Goal: Task Accomplishment & Management: Use online tool/utility

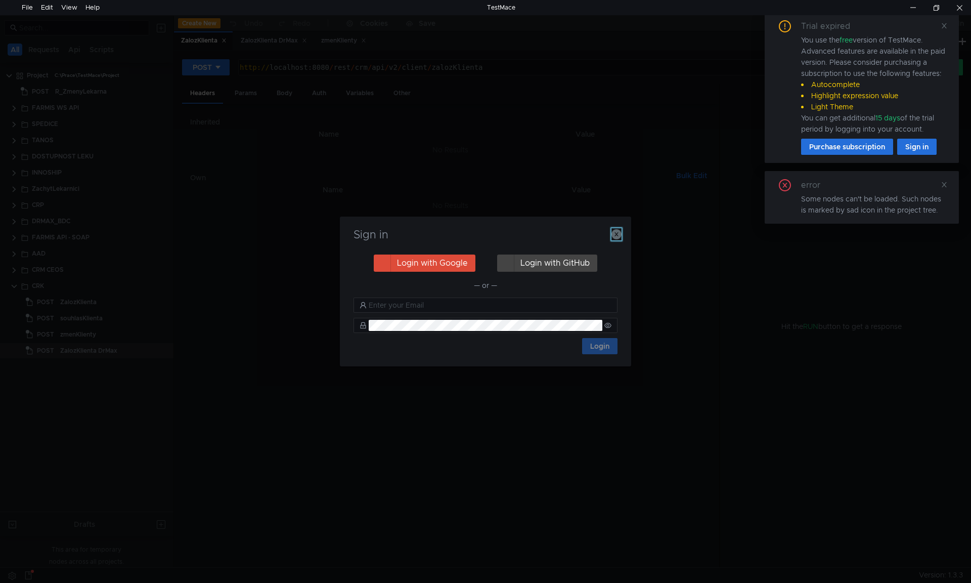
click at [615, 232] on icon "button" at bounding box center [616, 234] width 10 height 10
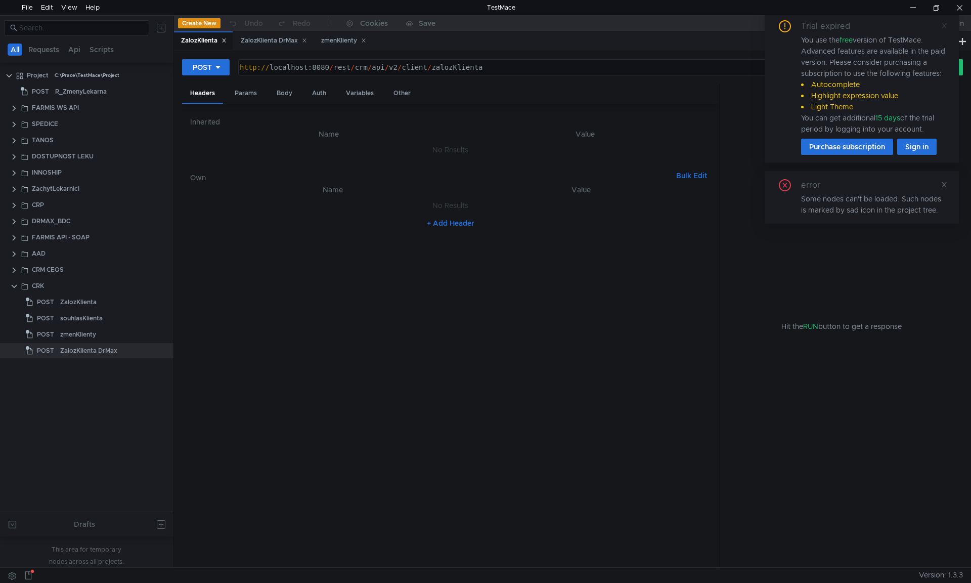
click at [941, 25] on icon at bounding box center [944, 25] width 7 height 7
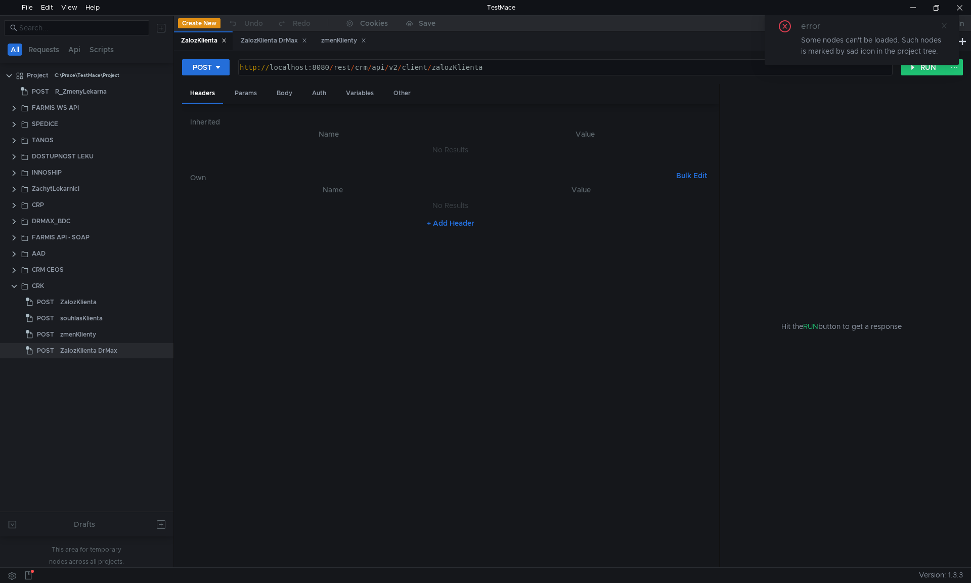
click at [944, 25] on icon at bounding box center [944, 25] width 5 height 5
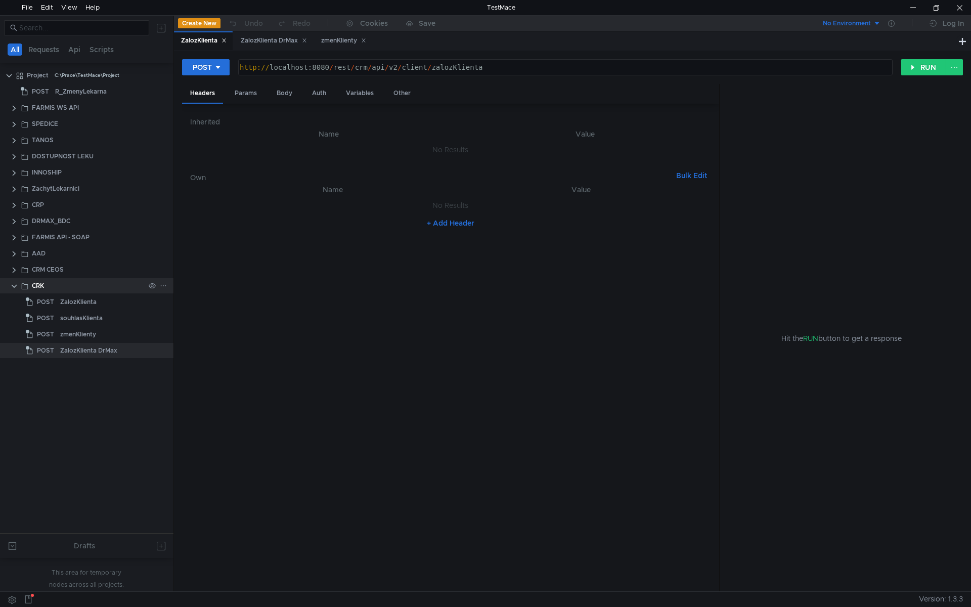
click at [14, 287] on clr-icon at bounding box center [14, 286] width 8 height 8
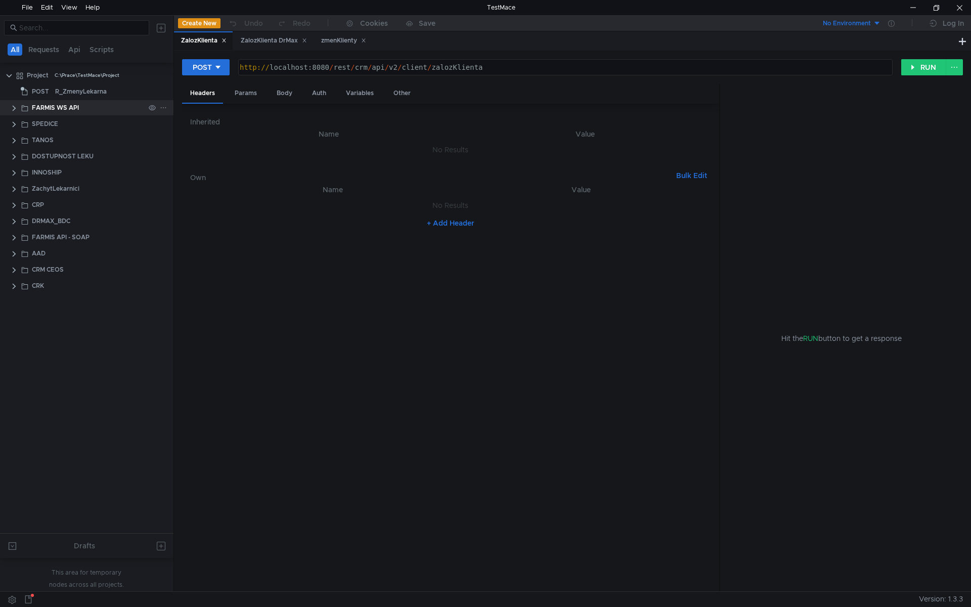
click at [12, 109] on clr-icon at bounding box center [14, 108] width 8 height 8
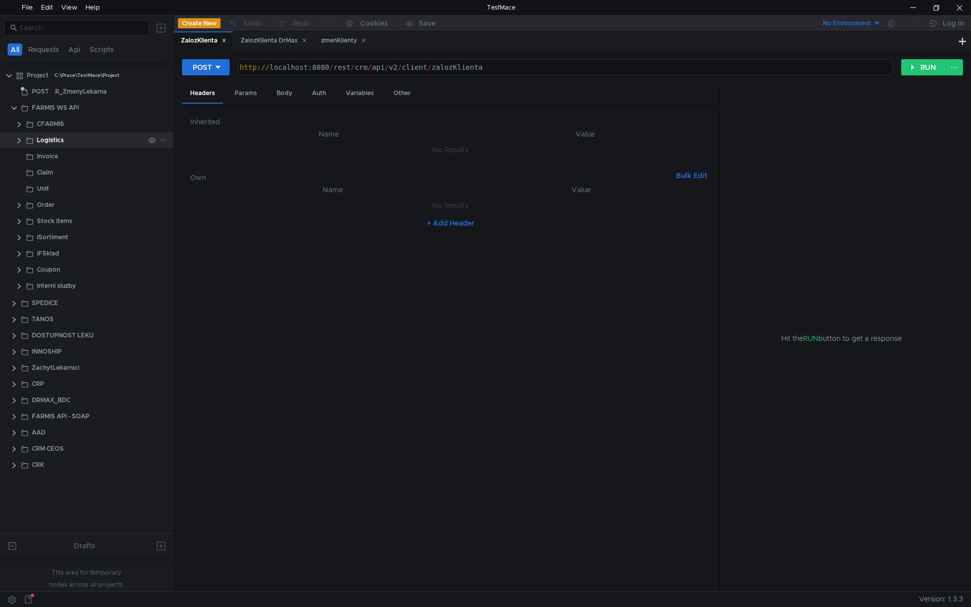
click at [21, 141] on clr-icon at bounding box center [19, 141] width 8 height 8
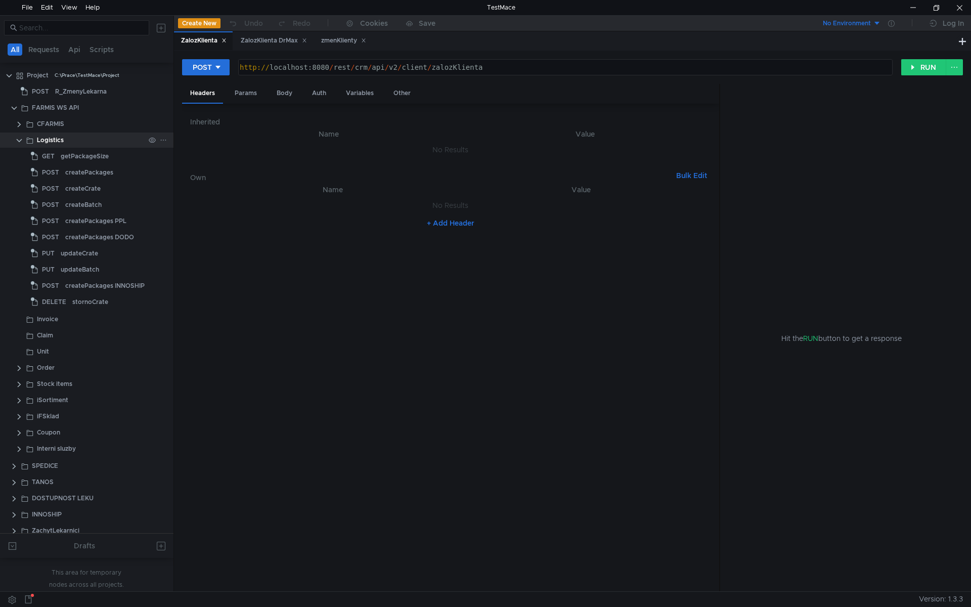
click at [19, 140] on clr-icon at bounding box center [19, 141] width 8 height 8
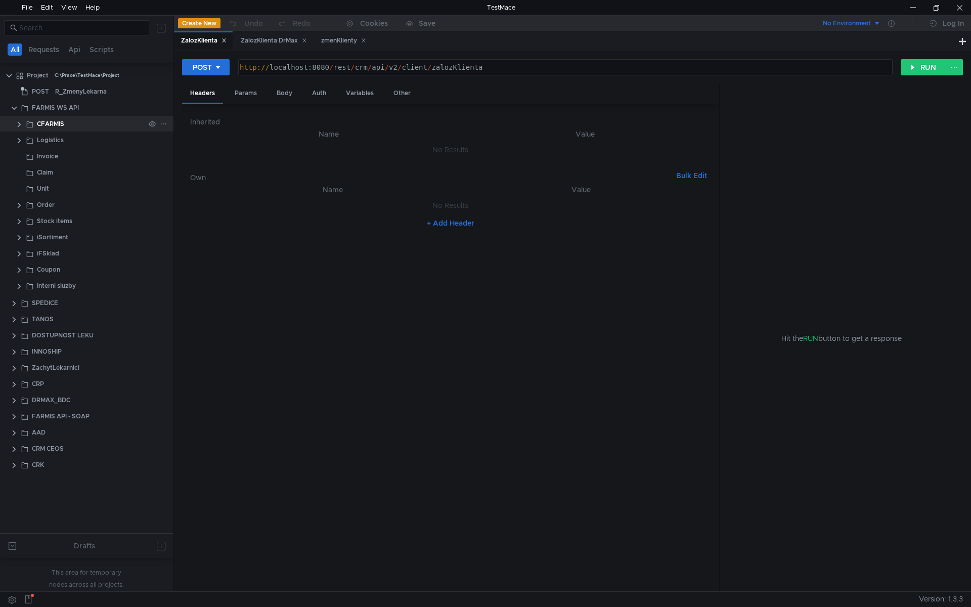
click at [19, 123] on clr-icon at bounding box center [19, 124] width 8 height 8
click at [41, 159] on div "Invoice" at bounding box center [47, 156] width 21 height 15
click at [15, 205] on clr-icon at bounding box center [19, 205] width 8 height 8
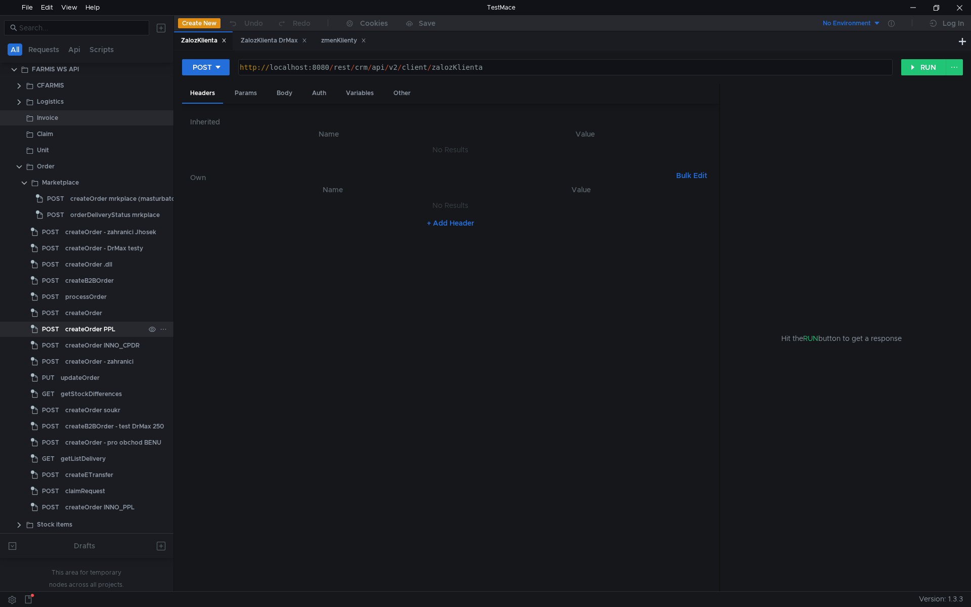
scroll to position [51, 0]
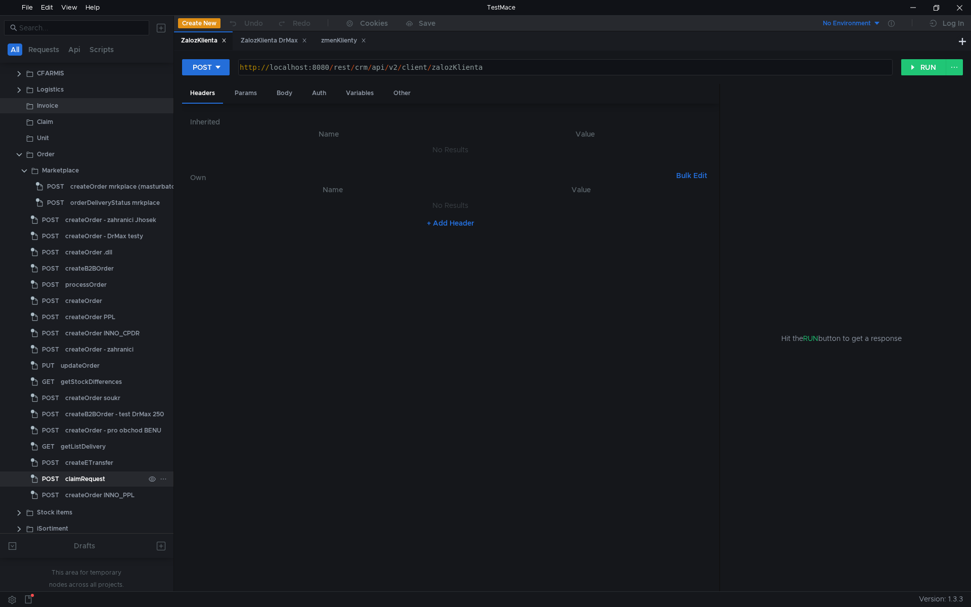
click at [102, 483] on div "claimRequest" at bounding box center [85, 478] width 40 height 15
click at [26, 171] on clr-icon at bounding box center [24, 171] width 8 height 8
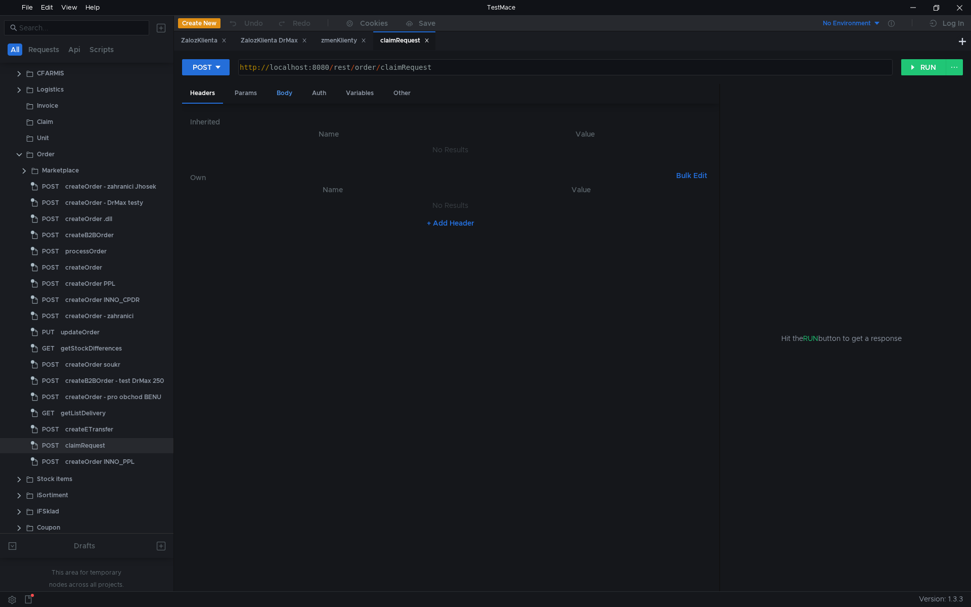
click at [293, 92] on div "Body" at bounding box center [285, 93] width 32 height 19
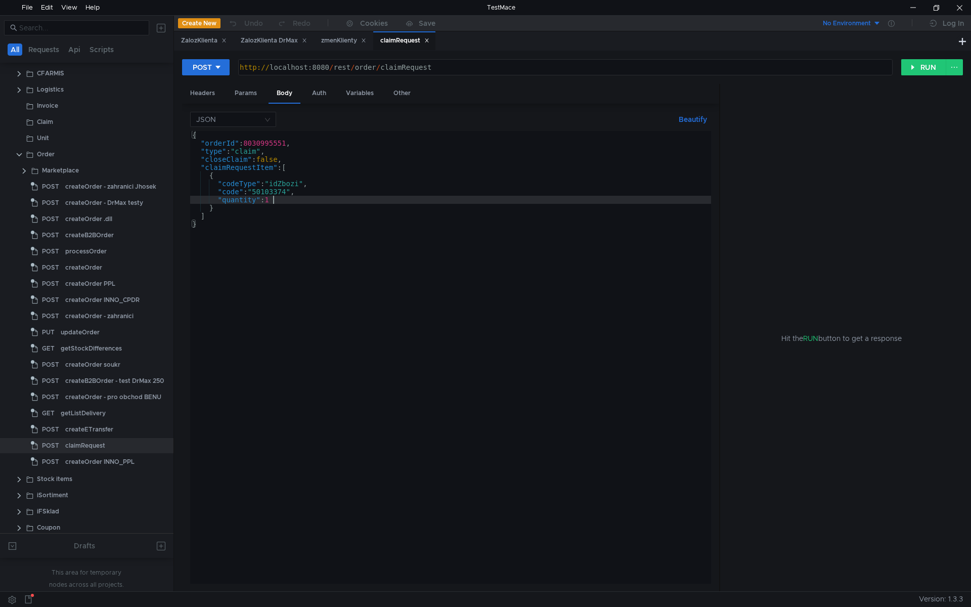
click at [305, 199] on div "{ "orderId" : 8030995551 , "type" : "claim" , "closeClaim" : false , "claimRequ…" at bounding box center [450, 365] width 521 height 469
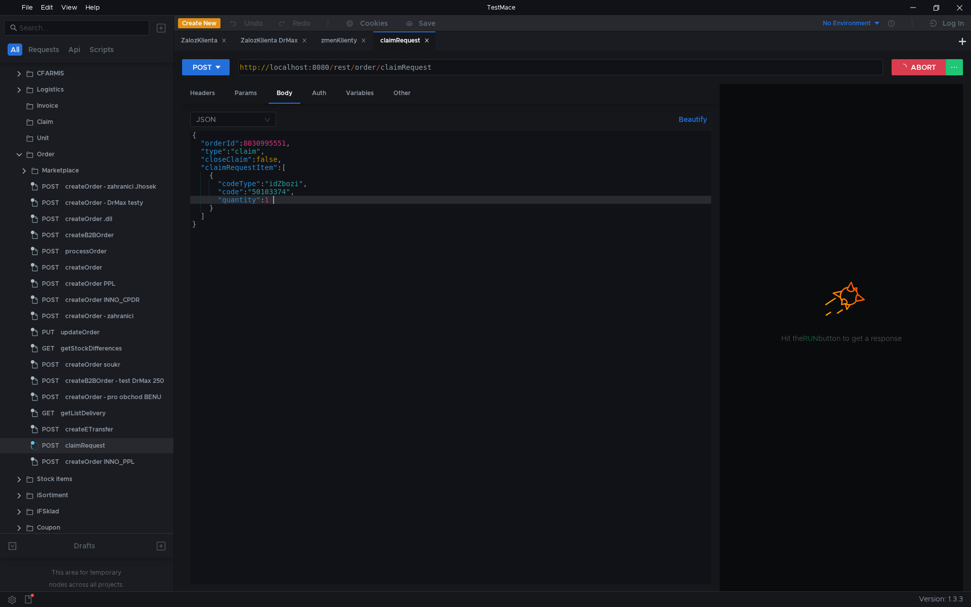
click at [293, 184] on div "{ "orderId" : 8030995551 , "type" : "claim" , "closeClaim" : false , "claimRequ…" at bounding box center [450, 365] width 521 height 469
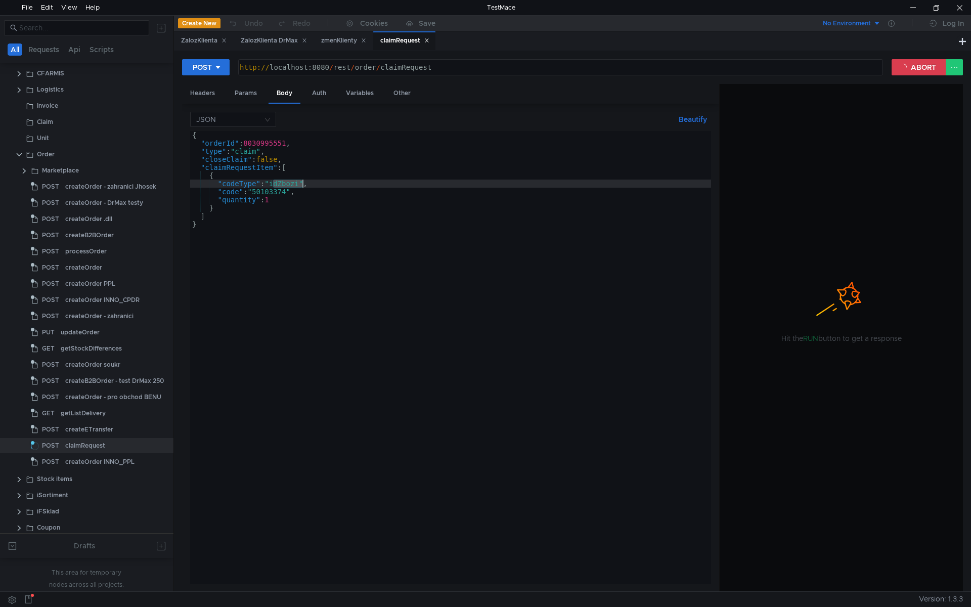
click at [250, 150] on div "{ "orderId" : 8030995551 , "type" : "claim" , "closeClaim" : false , "claimRequ…" at bounding box center [450, 365] width 521 height 469
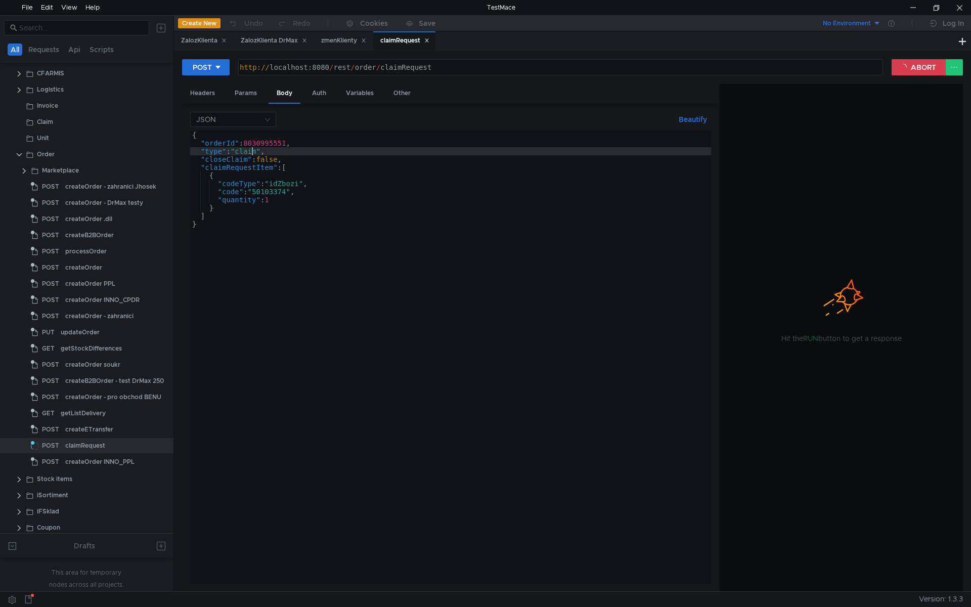
click at [250, 150] on div "{ "orderId" : 8030995551 , "type" : "claim" , "closeClaim" : false , "claimRequ…" at bounding box center [450, 365] width 521 height 469
click at [274, 144] on div "{ "orderId" : 8030995551 , "type" : "claim" , "closeClaim" : false , "claimRequ…" at bounding box center [450, 365] width 521 height 469
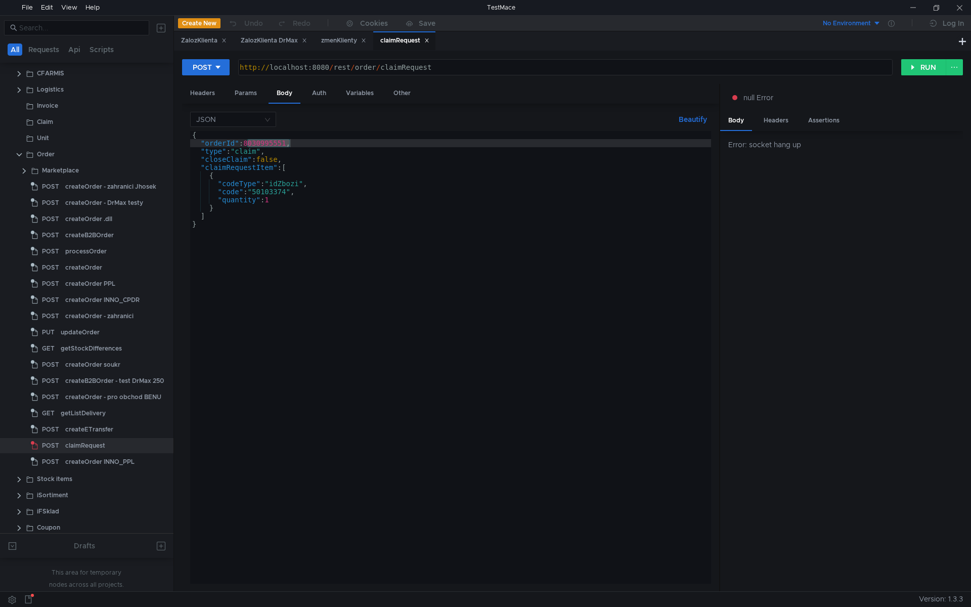
click at [276, 147] on div "{ "orderId" : 8030995551 , "type" : "claim" , "closeClaim" : false , "claimRequ…" at bounding box center [450, 357] width 521 height 453
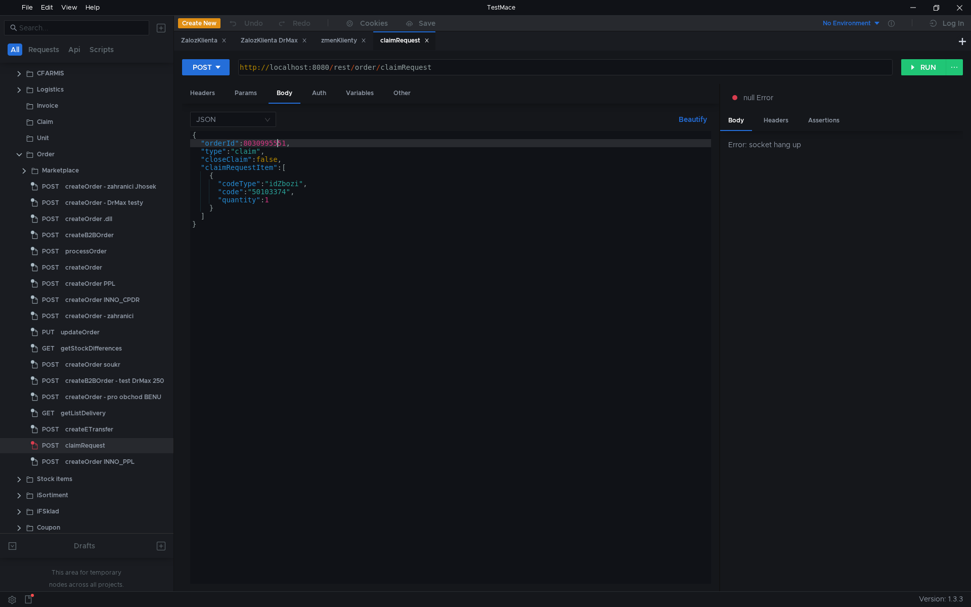
click at [276, 147] on div "{ "orderId" : 8030995551 , "type" : "claim" , "closeClaim" : false , "claimRequ…" at bounding box center [450, 365] width 521 height 469
paste textarea "5450000013"
click at [298, 167] on div "{ "orderId" : 5450000013 , "type" : "claim" , "closeClaim" : false , "claimRequ…" at bounding box center [450, 365] width 521 height 469
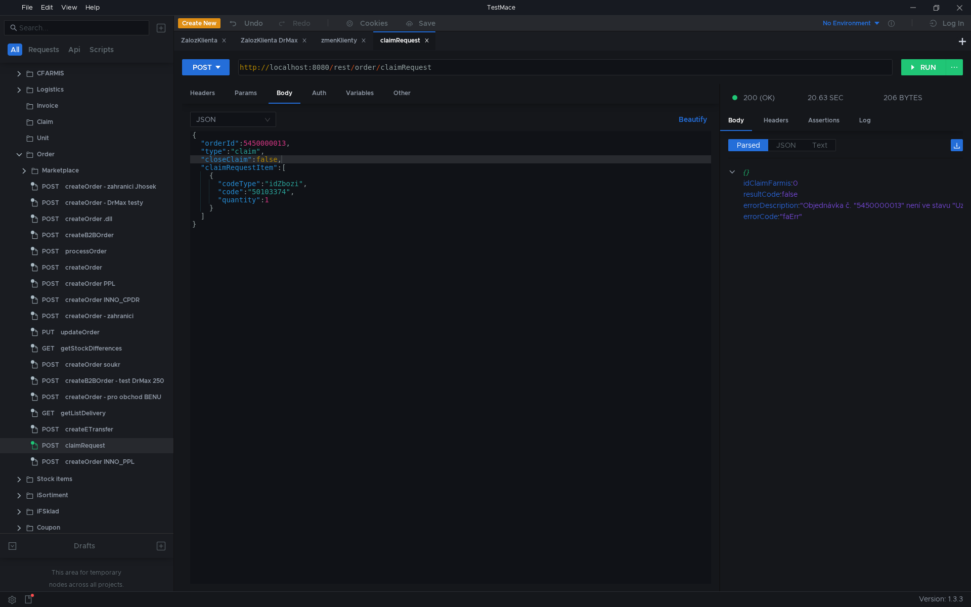
click at [279, 143] on div "{ "orderId" : 5450000013 , "type" : "claim" , "closeClaim" : false , "claimRequ…" at bounding box center [450, 365] width 521 height 469
click at [279, 142] on div "{ "orderId" : 5450000013 , "type" : "claim" , "closeClaim" : false , "claimRequ…" at bounding box center [450, 365] width 521 height 469
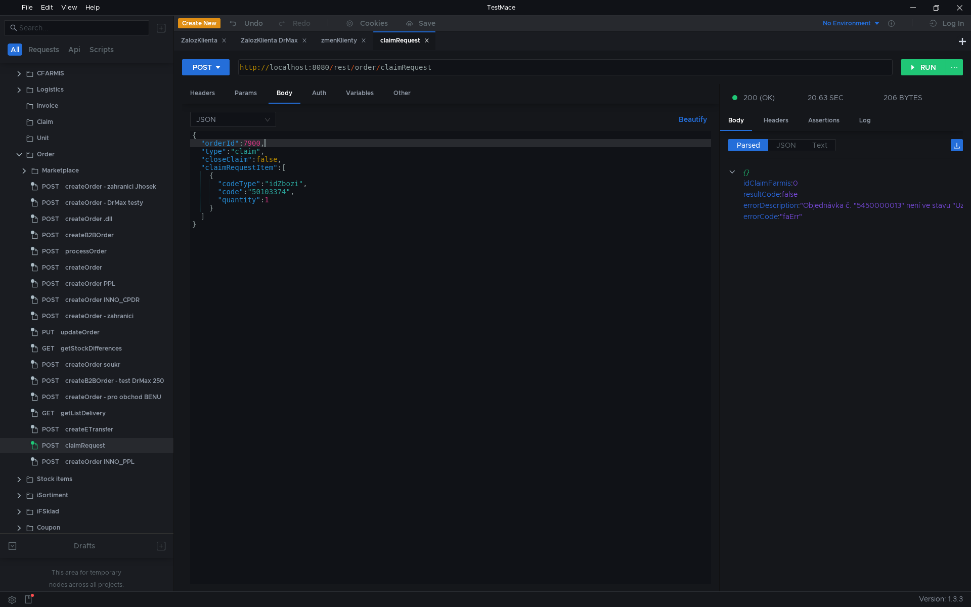
scroll to position [0, 5]
click at [327, 179] on div "{ "orderId" : 79001 , "type" : "claim" , "closeClaim" : false , "claimRequestIt…" at bounding box center [450, 365] width 521 height 469
type textarea "{"
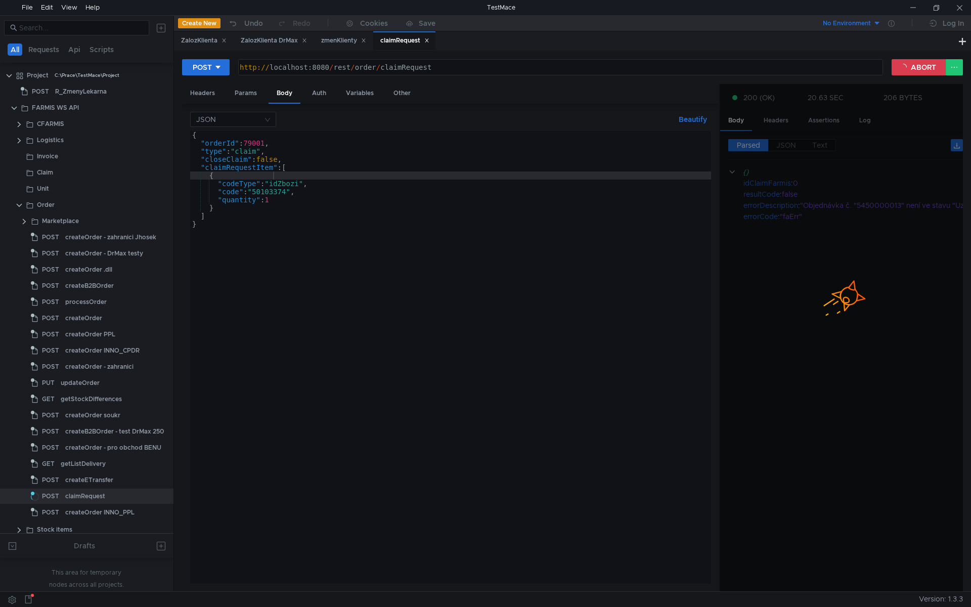
scroll to position [0, 5]
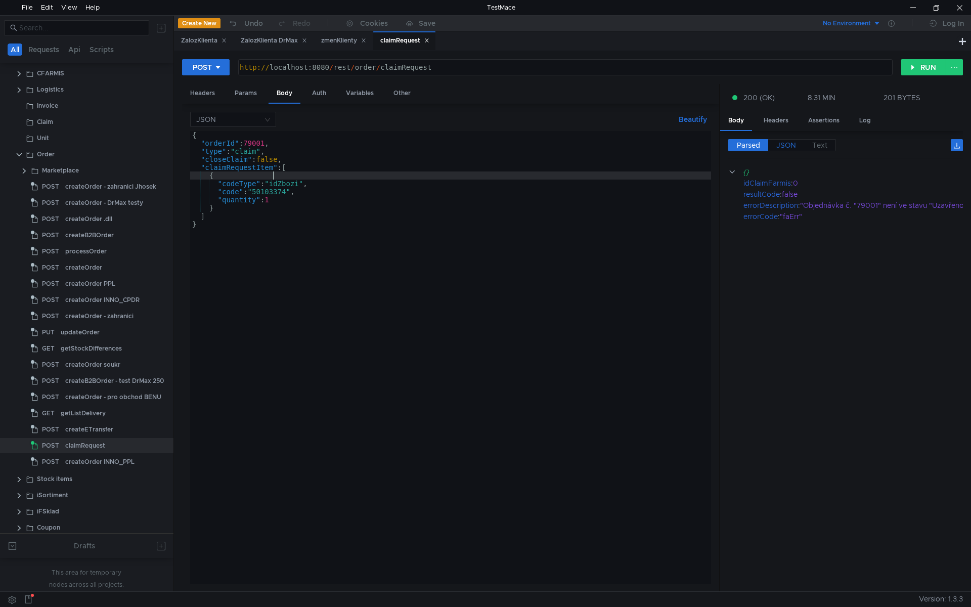
click at [784, 143] on span "JSON" at bounding box center [786, 145] width 20 height 9
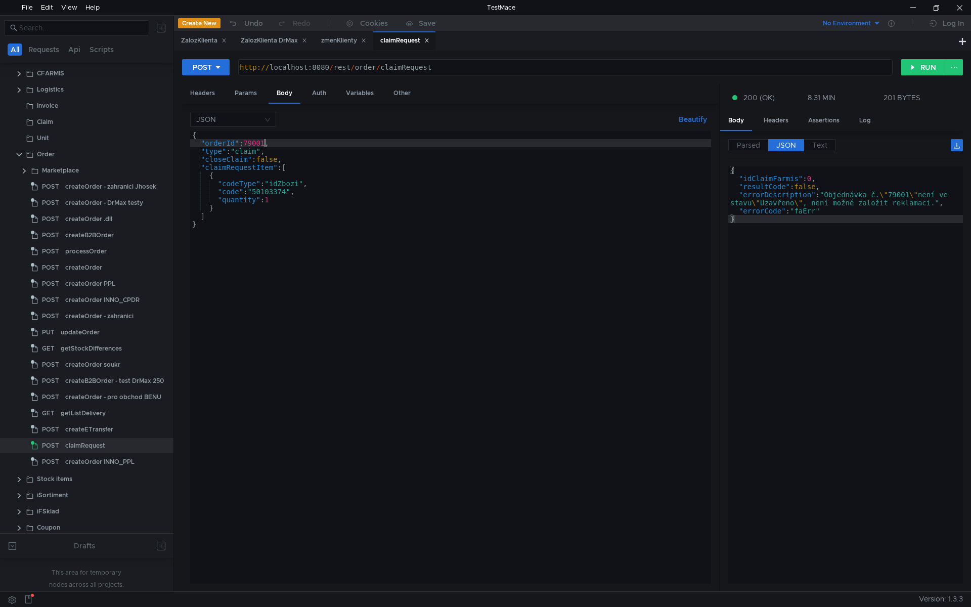
click at [264, 144] on div "{ "orderId" : 79001 , "type" : "claim" , "closeClaim" : false , "claimRequestIt…" at bounding box center [450, 365] width 521 height 469
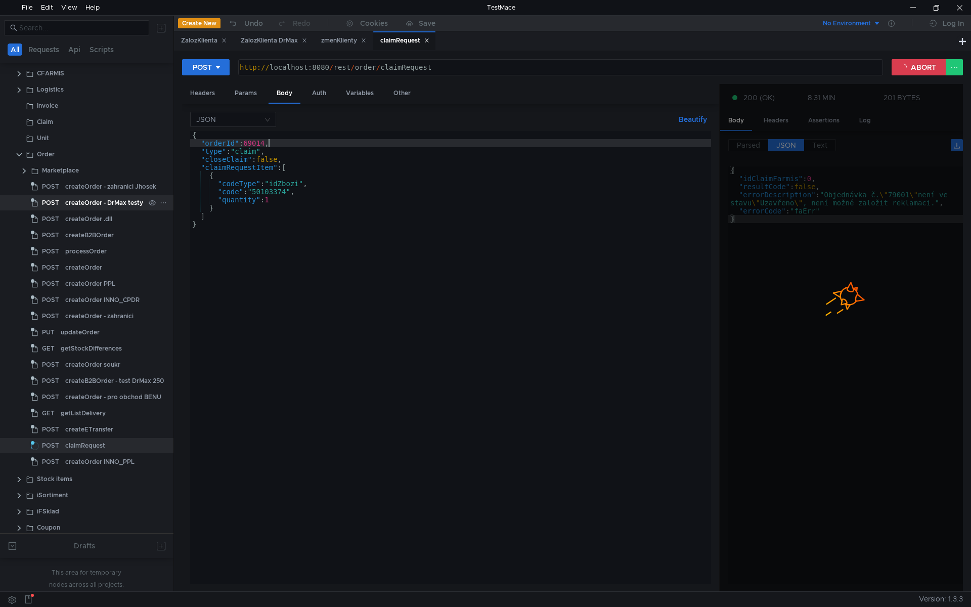
type textarea ""orderId": 69014,"
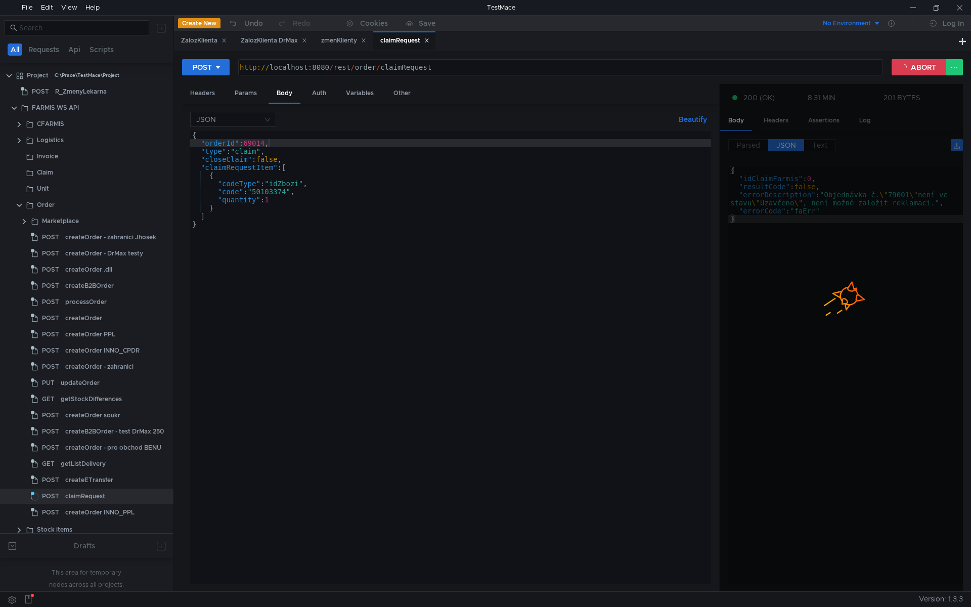
scroll to position [0, 5]
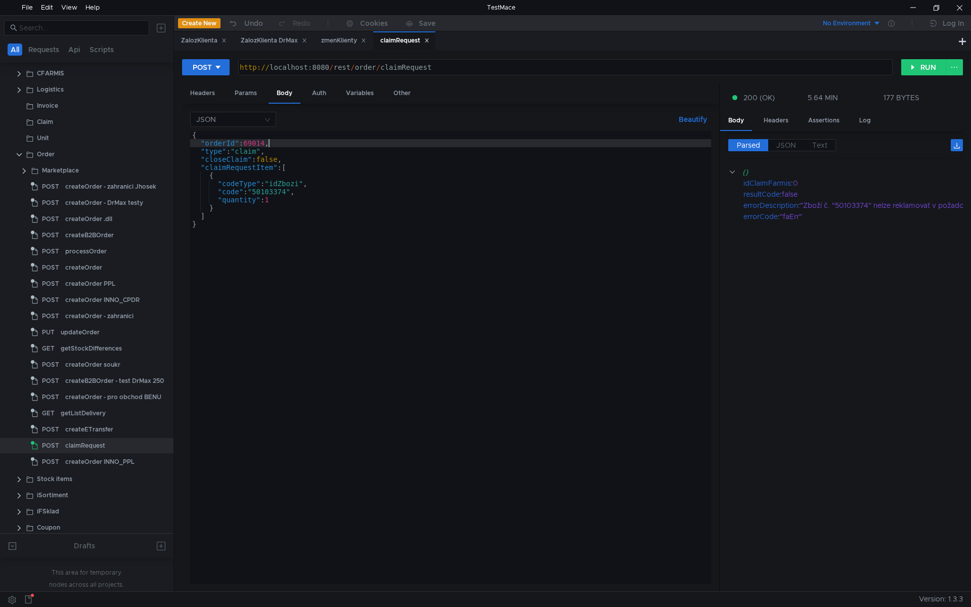
click at [248, 168] on div "{ "orderId" : 69014 , "type" : "claim" , "closeClaim" : false , "claimRequestIt…" at bounding box center [450, 365] width 521 height 469
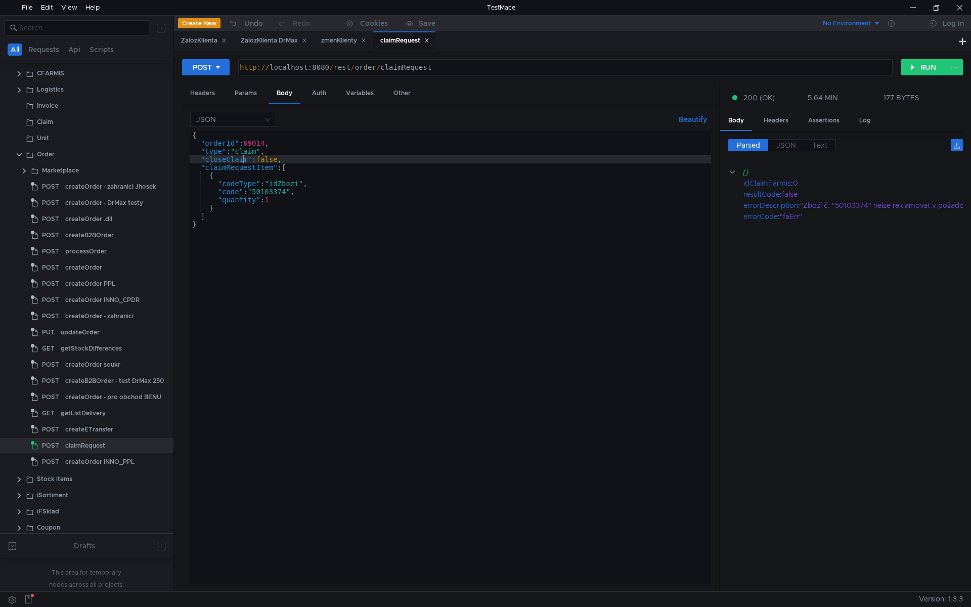
click at [245, 157] on div "{ "orderId" : 69014 , "type" : "claim" , "closeClaim" : false , "claimRequestIt…" at bounding box center [450, 365] width 521 height 469
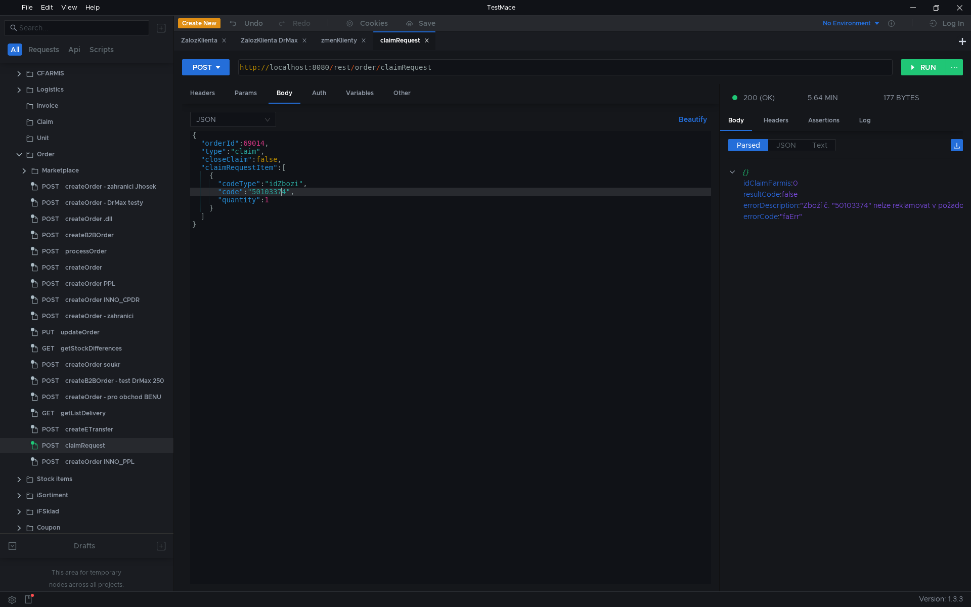
click at [283, 193] on div "{ "orderId" : 69014 , "type" : "claim" , "closeClaim" : false , "claimRequestIt…" at bounding box center [450, 365] width 521 height 469
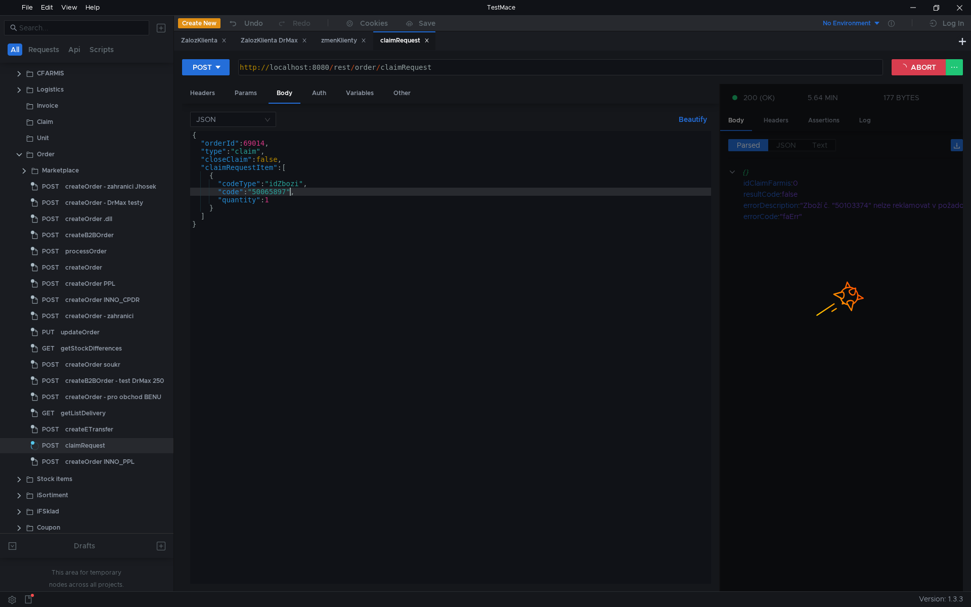
type textarea ""code": "50065897","
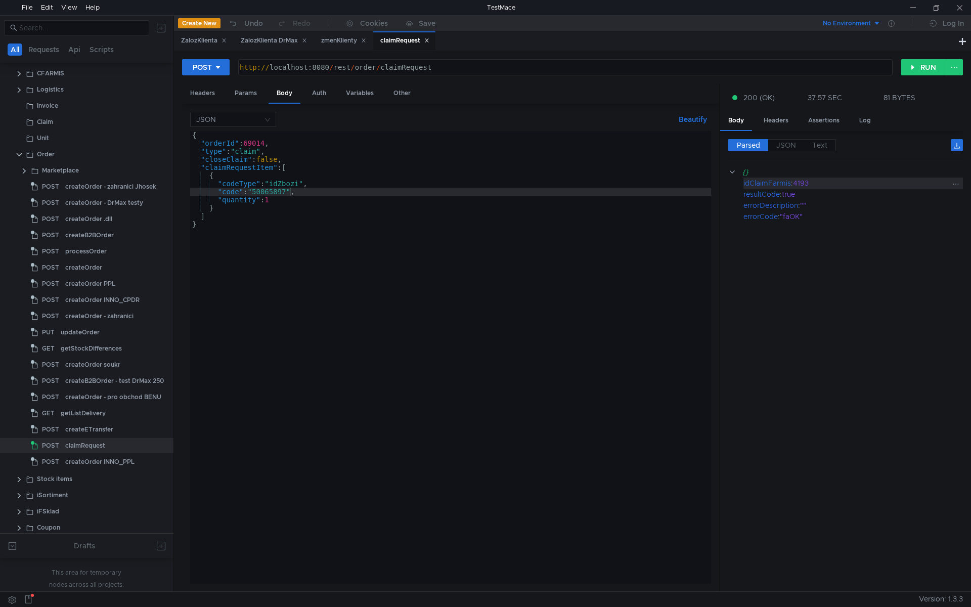
click at [799, 184] on div "4193" at bounding box center [872, 183] width 159 height 11
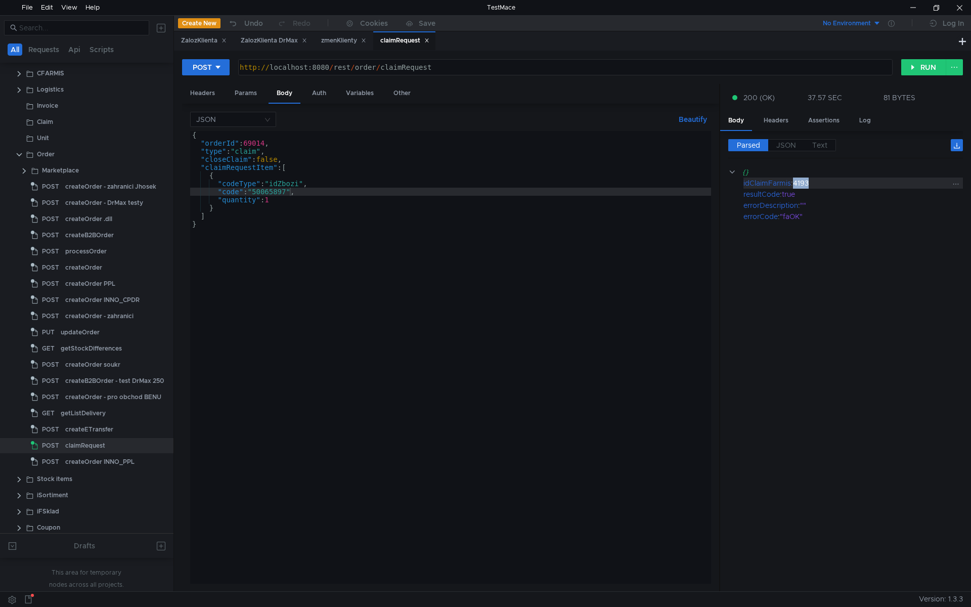
click at [799, 184] on div "4193" at bounding box center [872, 183] width 159 height 11
copy div "4193"
click at [795, 187] on div "4193" at bounding box center [872, 183] width 159 height 11
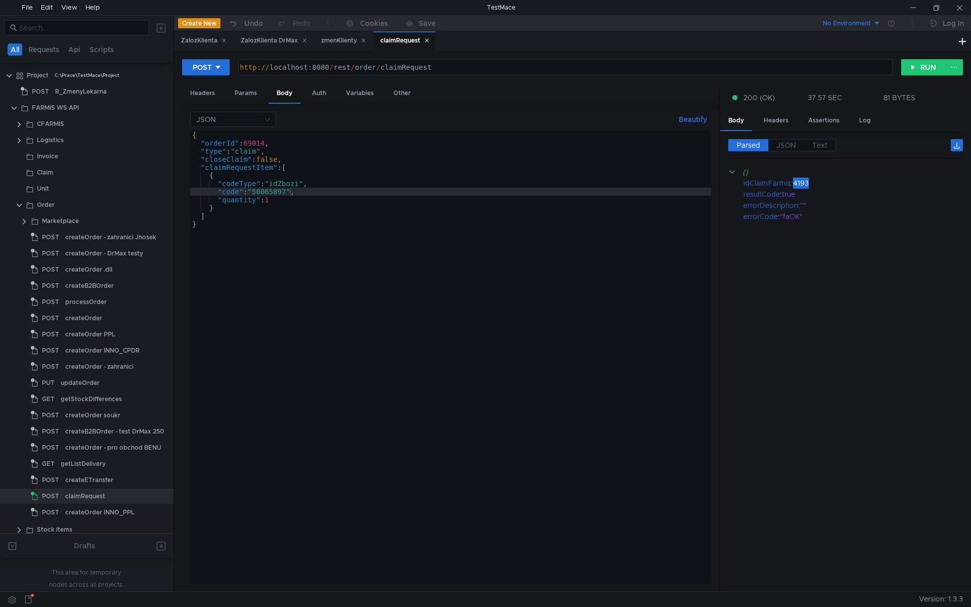
scroll to position [0, 7]
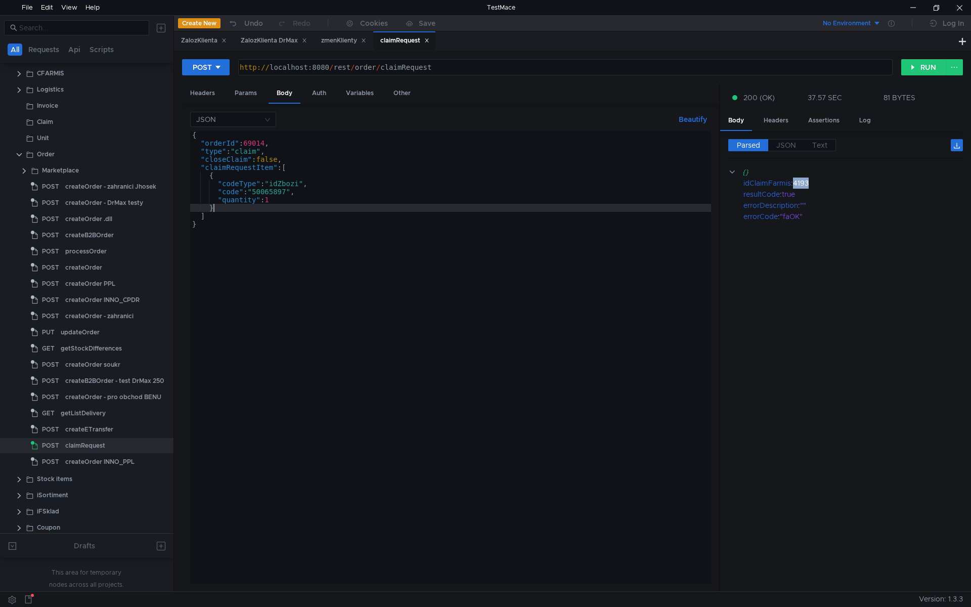
click at [218, 206] on div "{ "orderId" : 69014 , "type" : "claim" , "closeClaim" : false , "claimRequestIt…" at bounding box center [450, 365] width 521 height 469
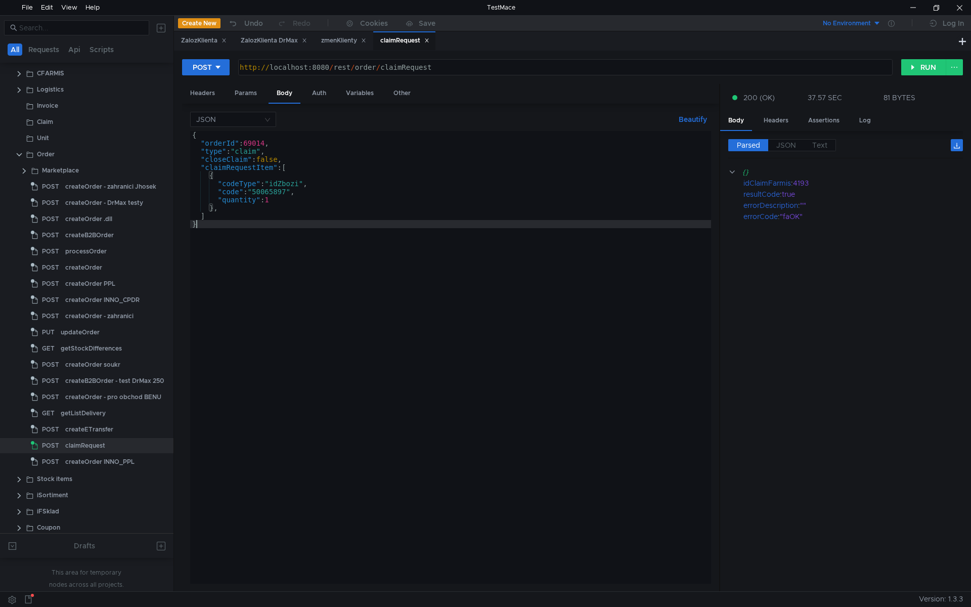
scroll to position [0, 0]
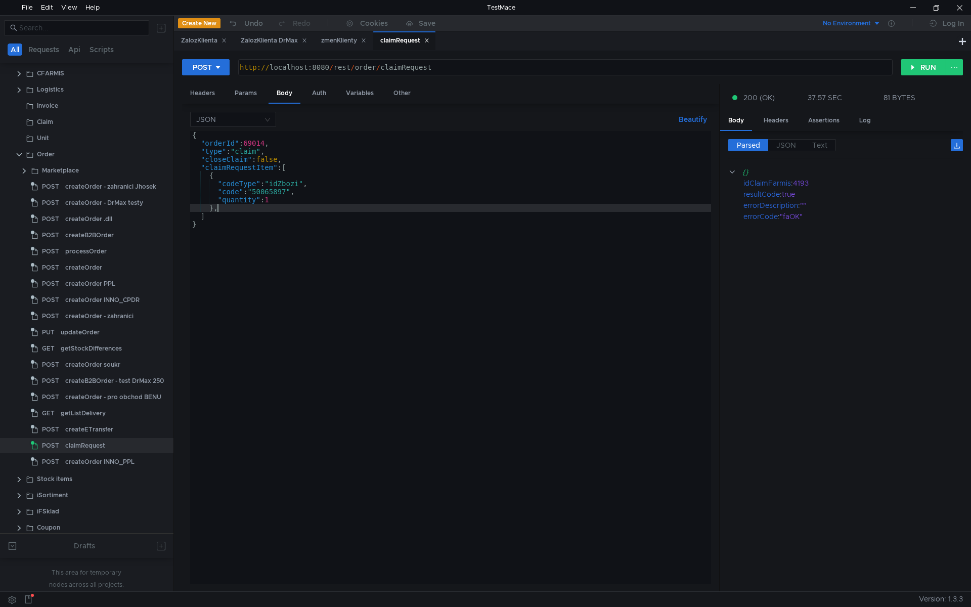
paste textarea
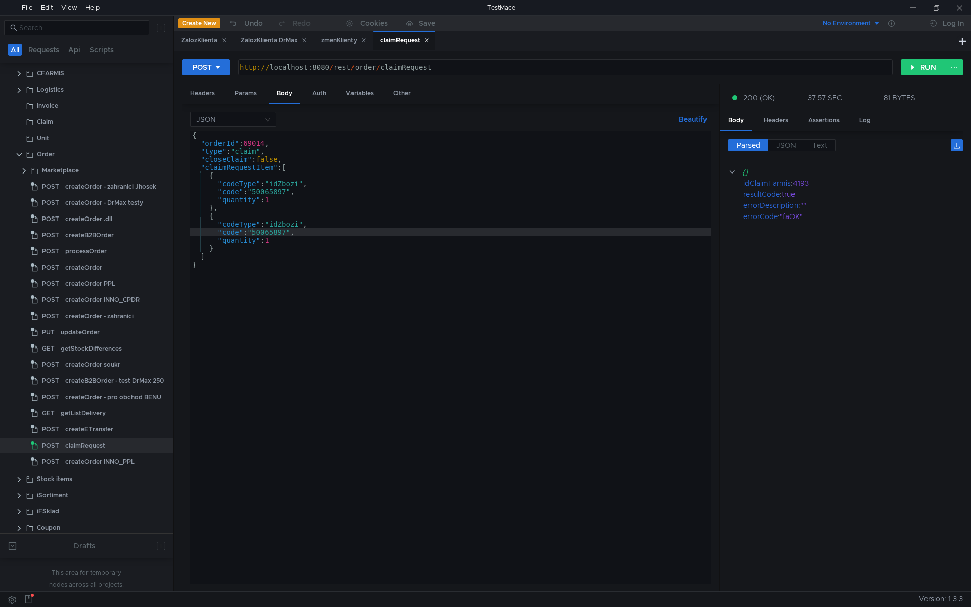
click at [283, 230] on div "{ "orderId" : 69014 , "type" : "claim" , "closeClaim" : false , "claimRequestIt…" at bounding box center [450, 365] width 521 height 469
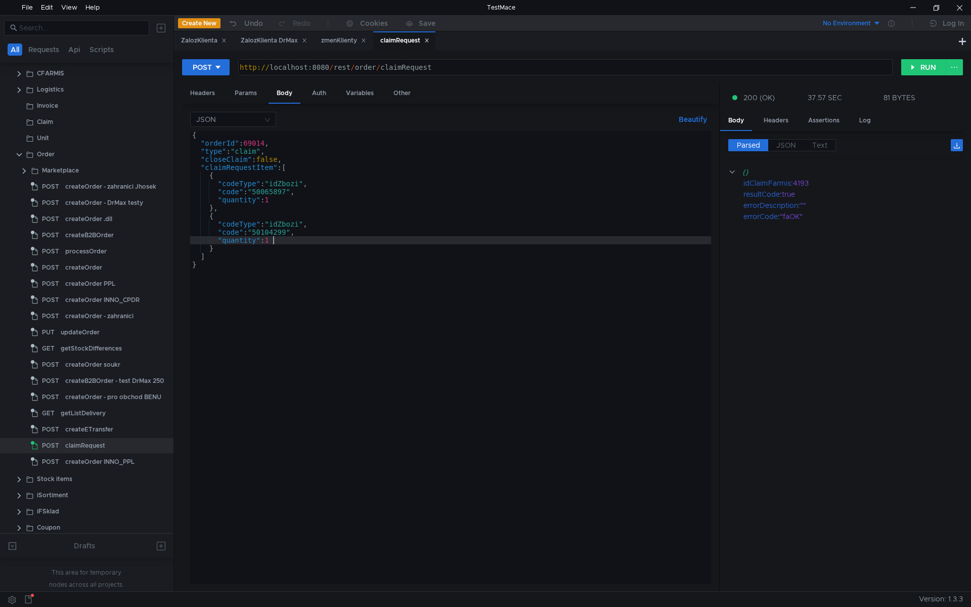
scroll to position [0, 5]
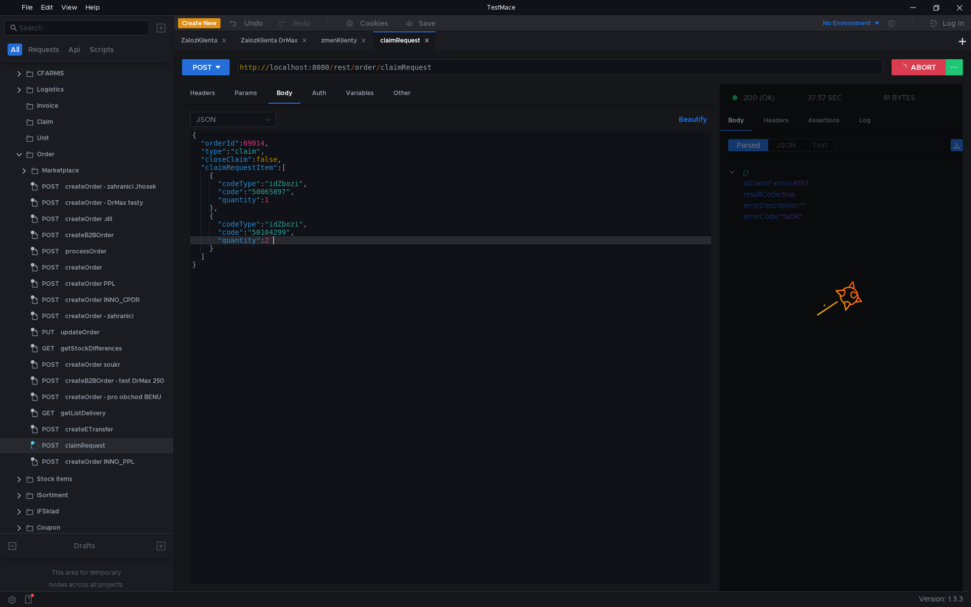
type textarea ""quantity": 2"
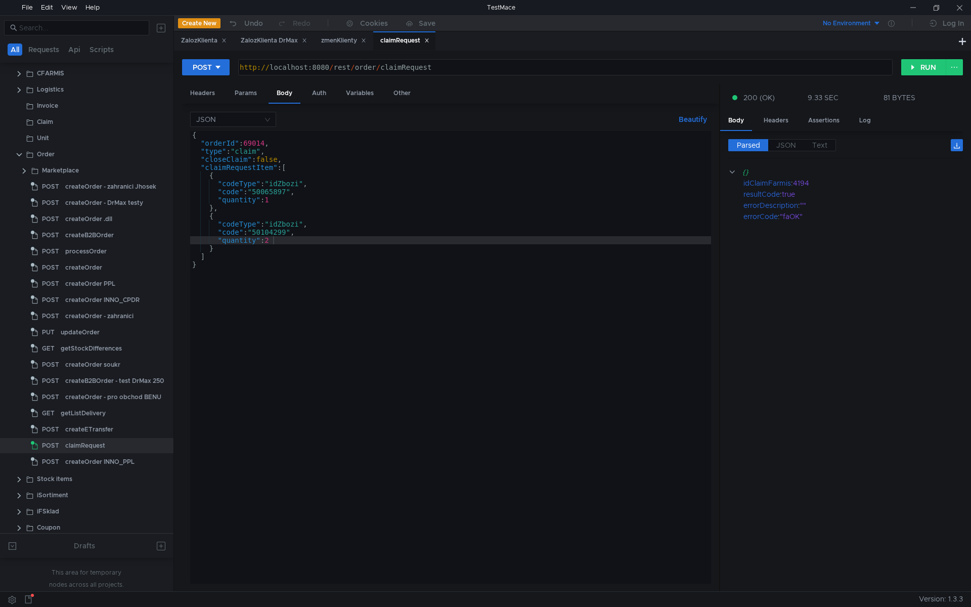
scroll to position [0, 5]
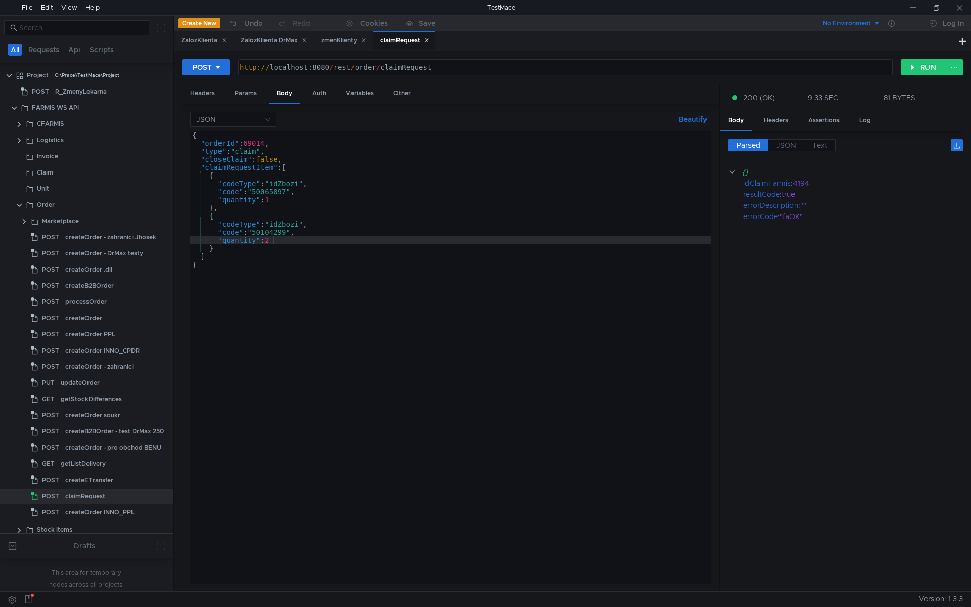
scroll to position [0, 5]
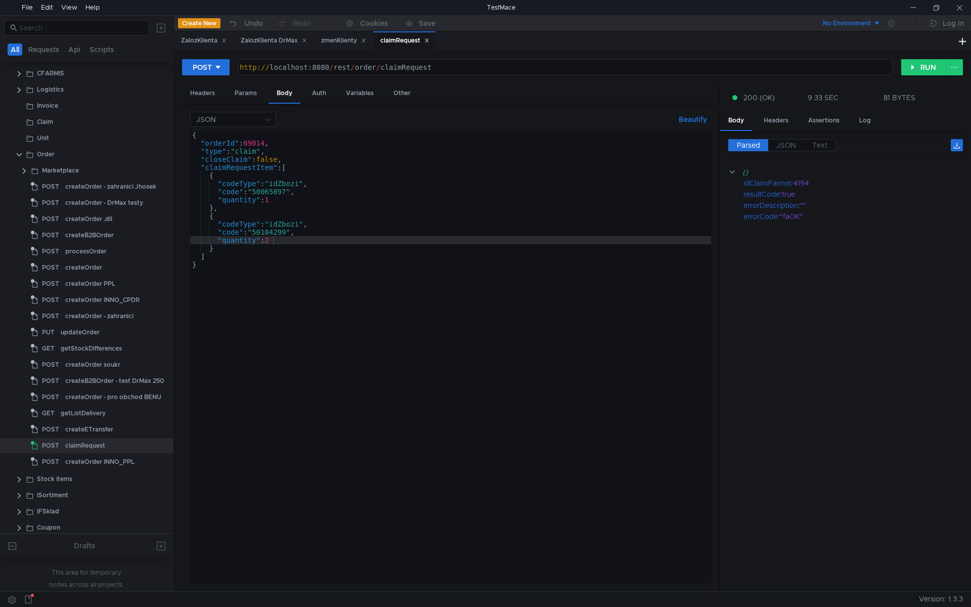
scroll to position [0, 5]
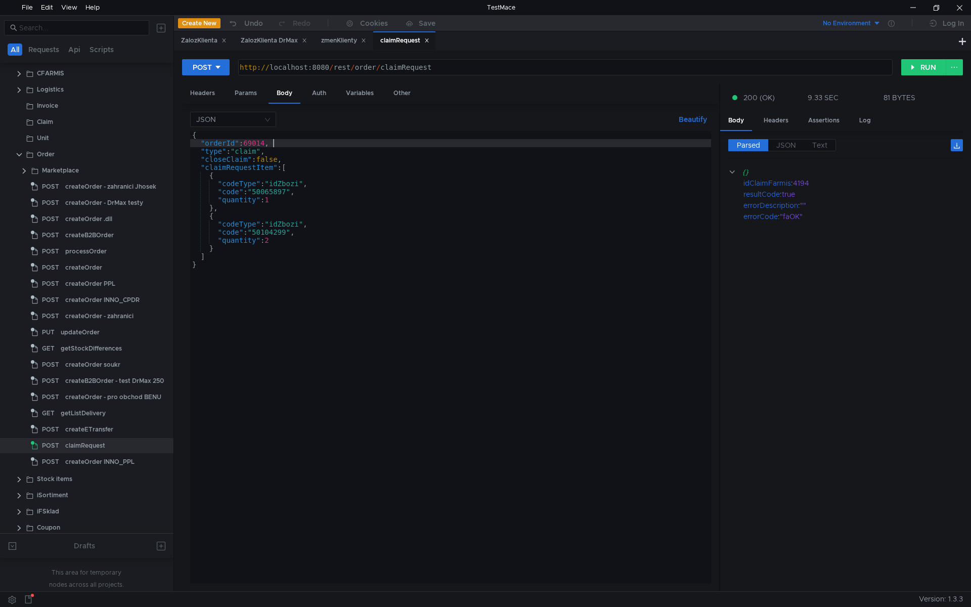
click at [285, 144] on div "{ "orderId" : 69014 , "type" : "claim" , "closeClaim" : false , "claimRequestIt…" at bounding box center [450, 365] width 521 height 469
type textarea ""orderId": 69014,"
click at [264, 143] on div "{ "orderId" : 69014 , "claimId" : "type" : "claim" , "closeClaim" : false , "cl…" at bounding box center [450, 365] width 521 height 469
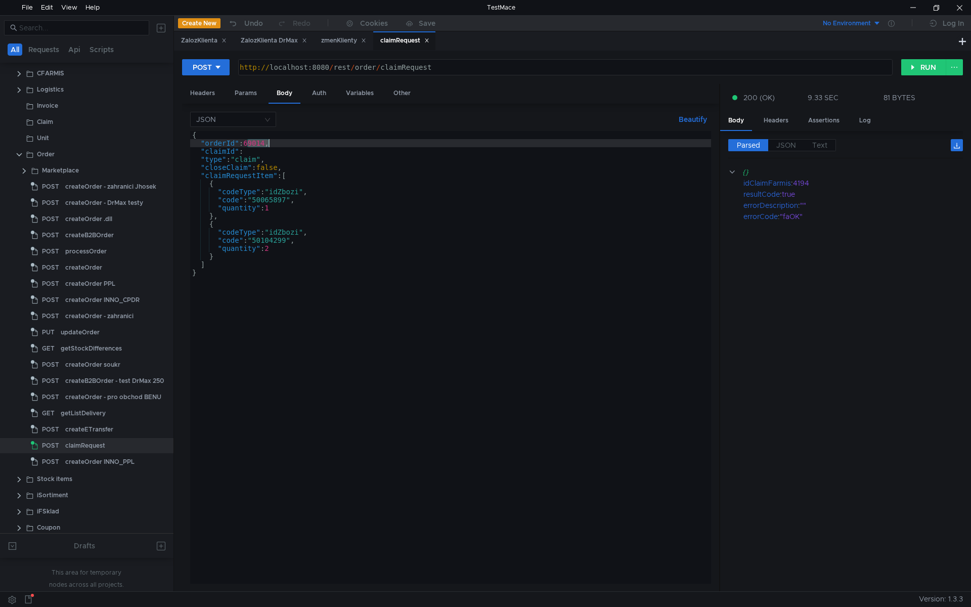
click at [246, 154] on div "{ "orderId" : 69014 , "claimId" : "type" : "claim" , "closeClaim" : false , "cl…" at bounding box center [450, 365] width 521 height 469
paste textarea "69014"
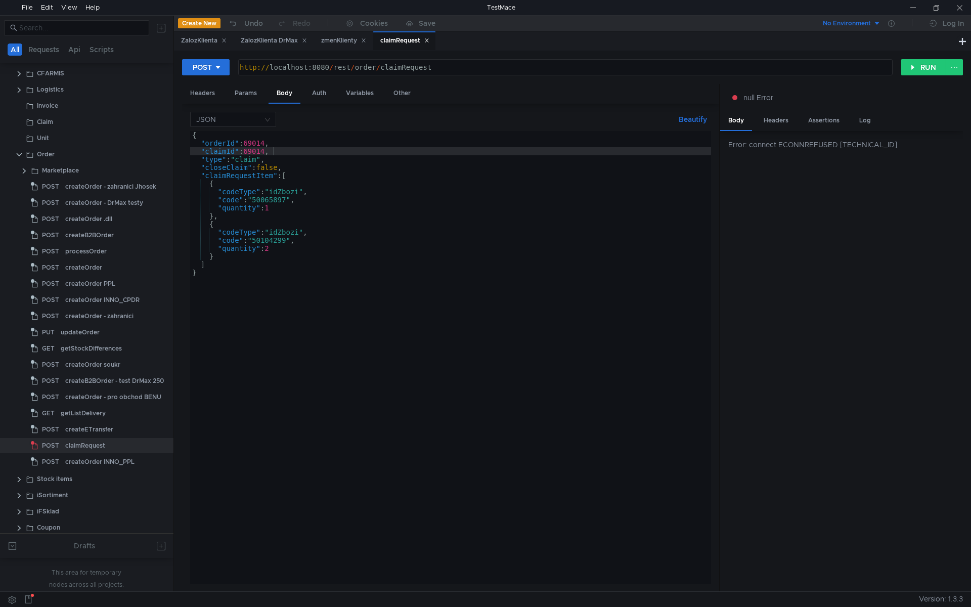
click at [392, 339] on div "{ "orderId" : 69014 , "claimId" : 69014 , "type" : "claim" , "closeClaim" : fal…" at bounding box center [450, 365] width 521 height 469
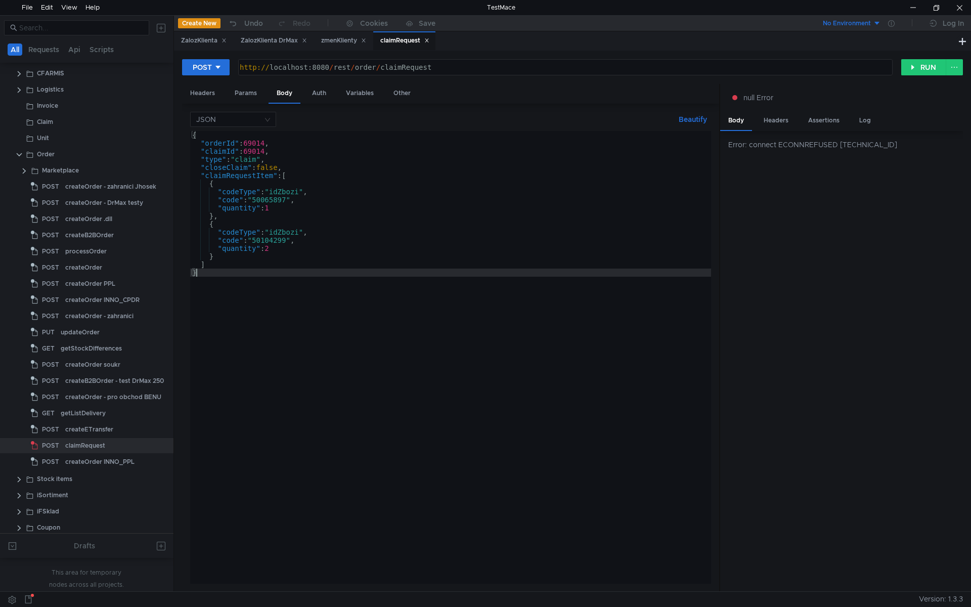
scroll to position [0, 0]
click at [783, 143] on span "JSON" at bounding box center [786, 145] width 20 height 9
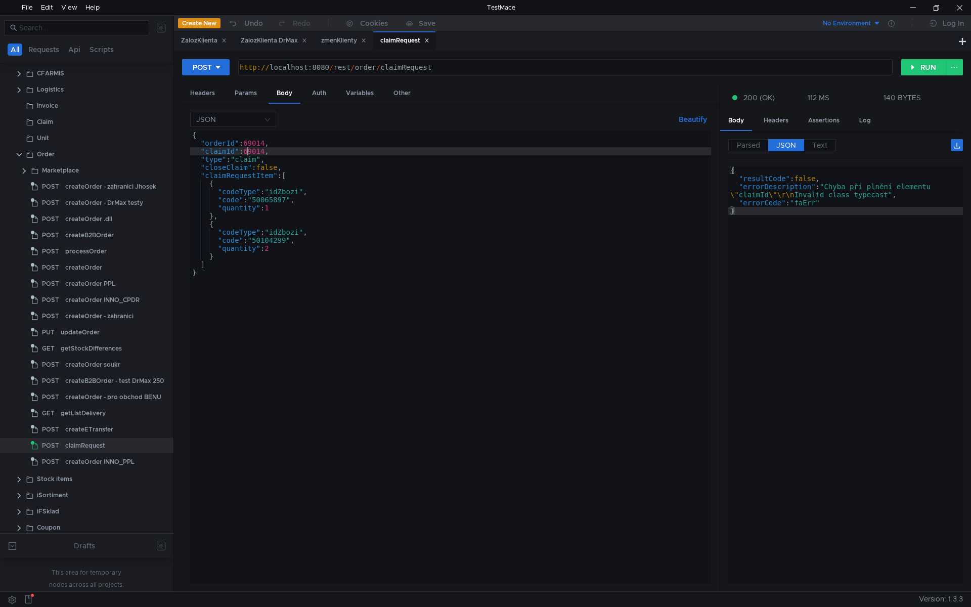
click at [246, 152] on div "{ "orderId" : 69014 , "claimId" : 69014 , "type" : "claim" , "closeClaim" : fal…" at bounding box center [450, 365] width 521 height 469
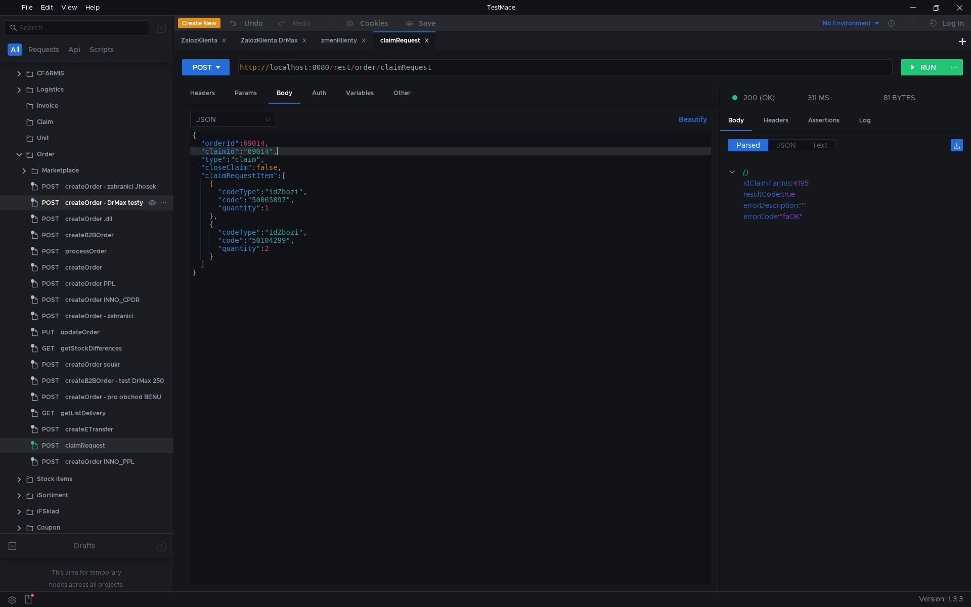
type textarea ""claimId": "69014","
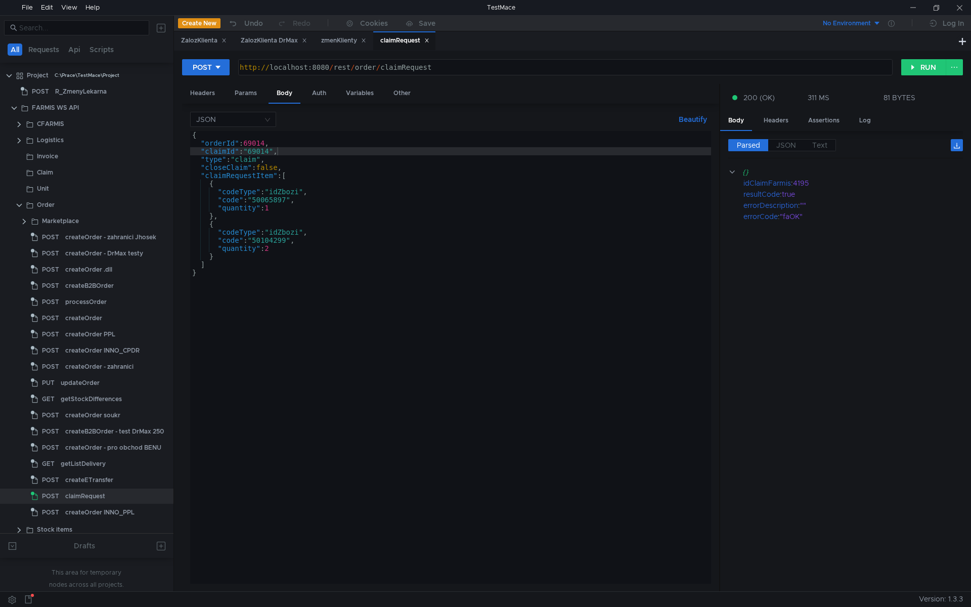
scroll to position [0, 6]
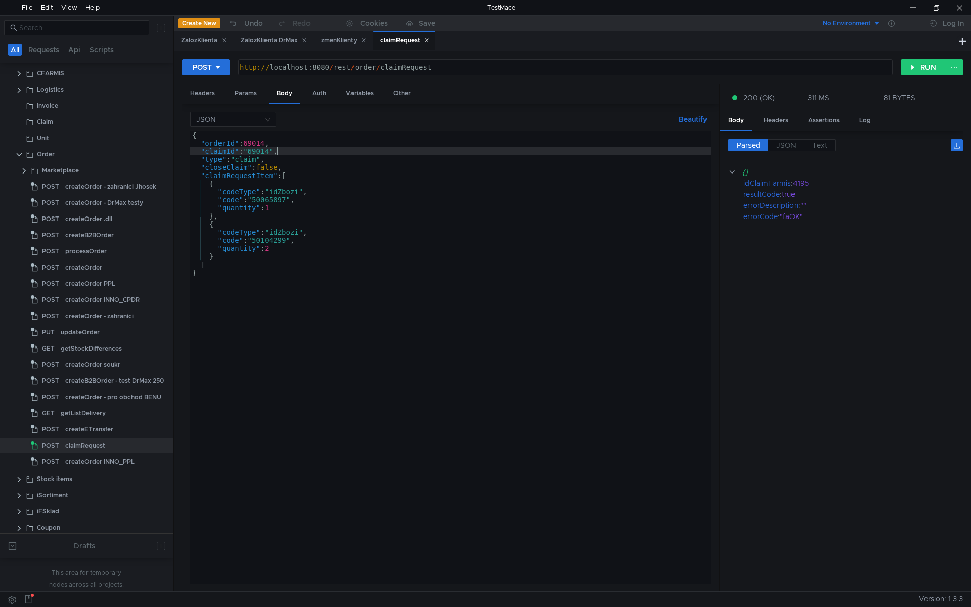
click at [244, 239] on div "{ "orderId" : 69014 , "claimId" : "69014" , "type" : "claim" , "closeClaim" : f…" at bounding box center [450, 365] width 521 height 469
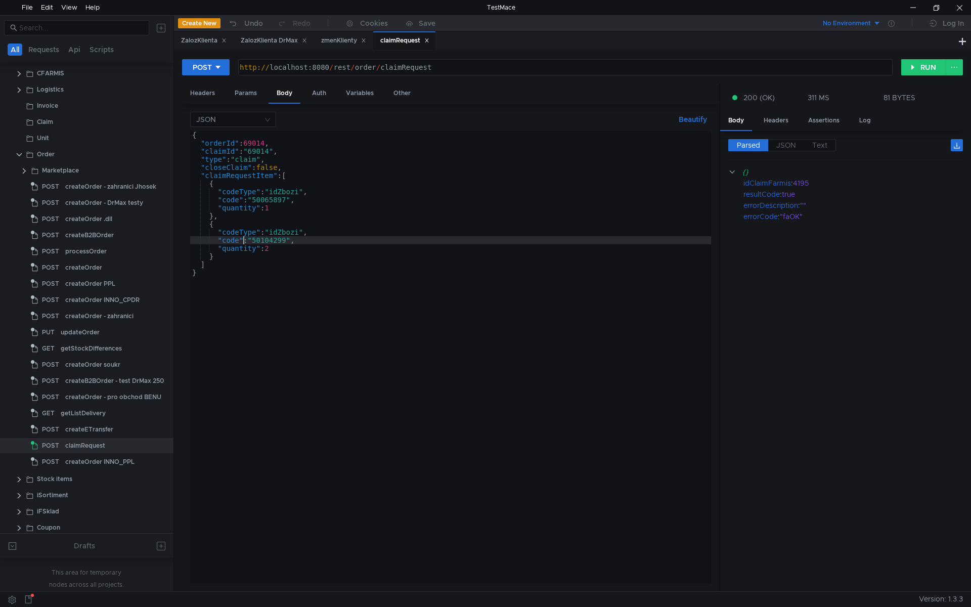
drag, startPoint x: 248, startPoint y: 284, endPoint x: 234, endPoint y: 258, distance: 30.1
click at [234, 258] on div "{ "orderId" : 69014 , "claimId" : "69014" , "type" : "claim" , "closeClaim" : f…" at bounding box center [450, 365] width 521 height 469
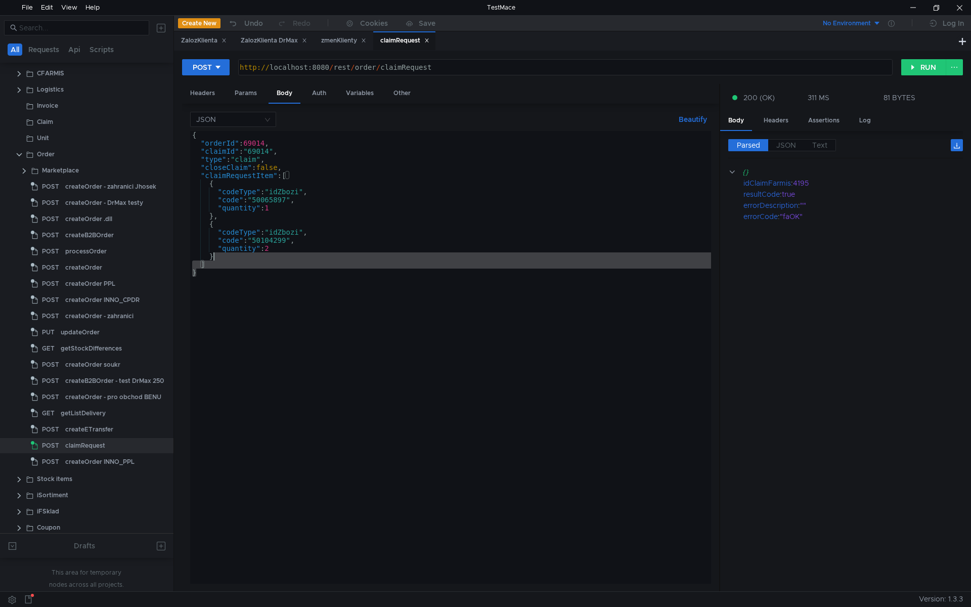
scroll to position [0, 1]
click at [267, 292] on div "{ "orderId" : 69014 , "claimId" : "69014" , "type" : "claim" , "closeClaim" : f…" at bounding box center [450, 357] width 521 height 453
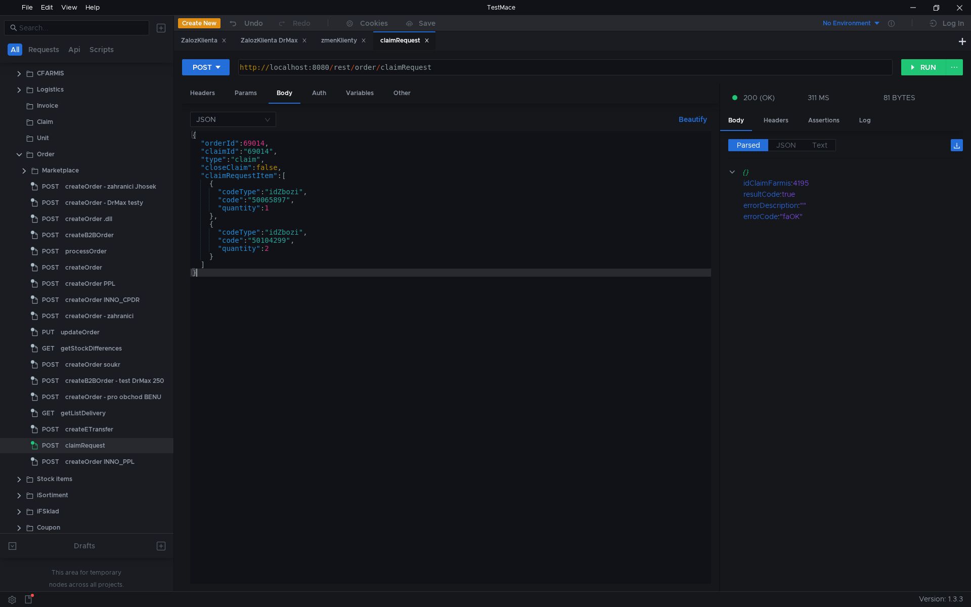
click at [280, 311] on div "{ "orderId" : 69014 , "claimId" : "69014" , "type" : "claim" , "closeClaim" : f…" at bounding box center [450, 365] width 521 height 469
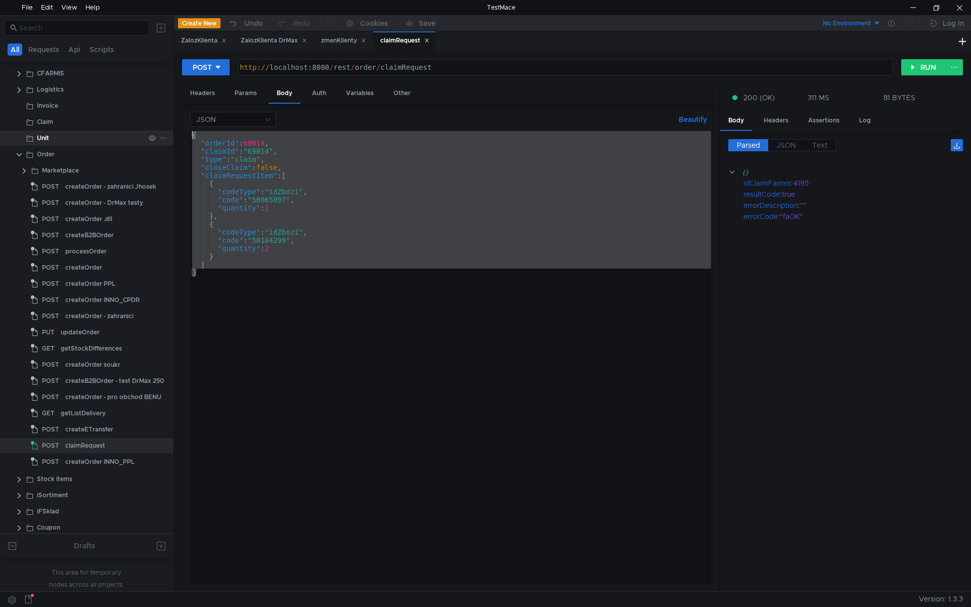
drag, startPoint x: 252, startPoint y: 293, endPoint x: 168, endPoint y: 133, distance: 181.4
click at [168, 133] on as-split "All Requests Api Scripts Project C:\Prace\TestMace\Project POST R_ZmenyLekarna …" at bounding box center [485, 303] width 971 height 576
type textarea "{ "orderId": 69014,"
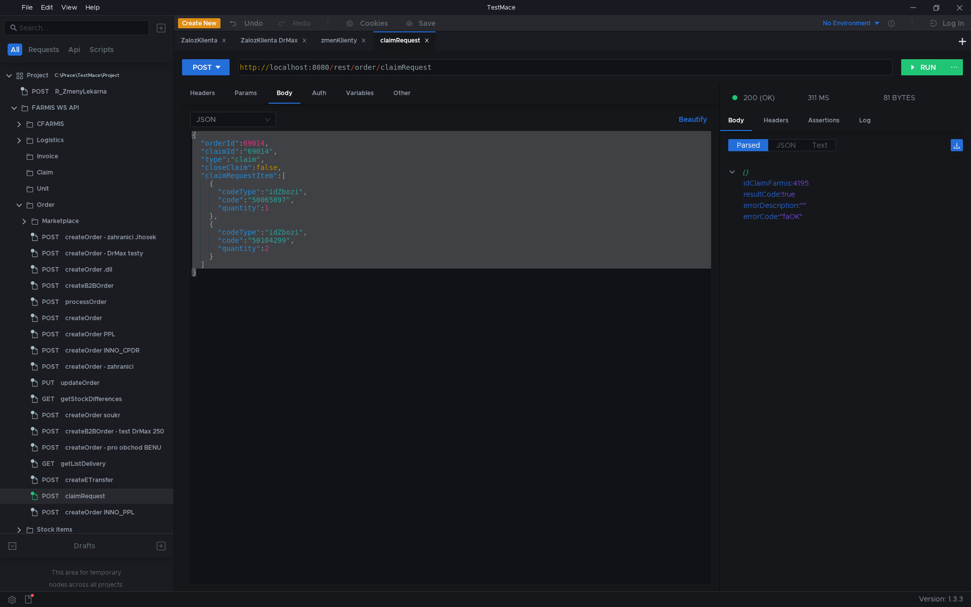
scroll to position [51, 0]
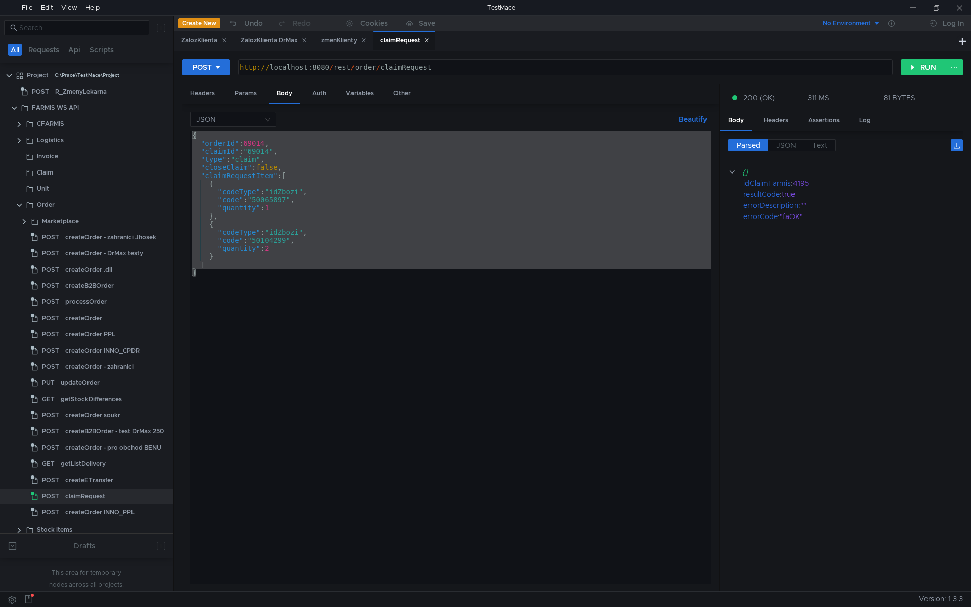
scroll to position [51, 0]
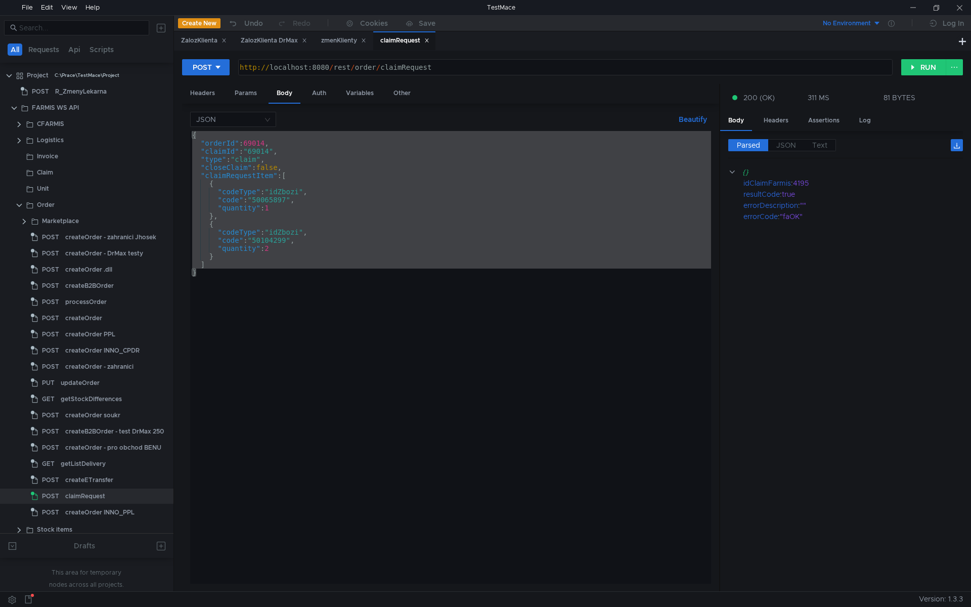
scroll to position [51, 0]
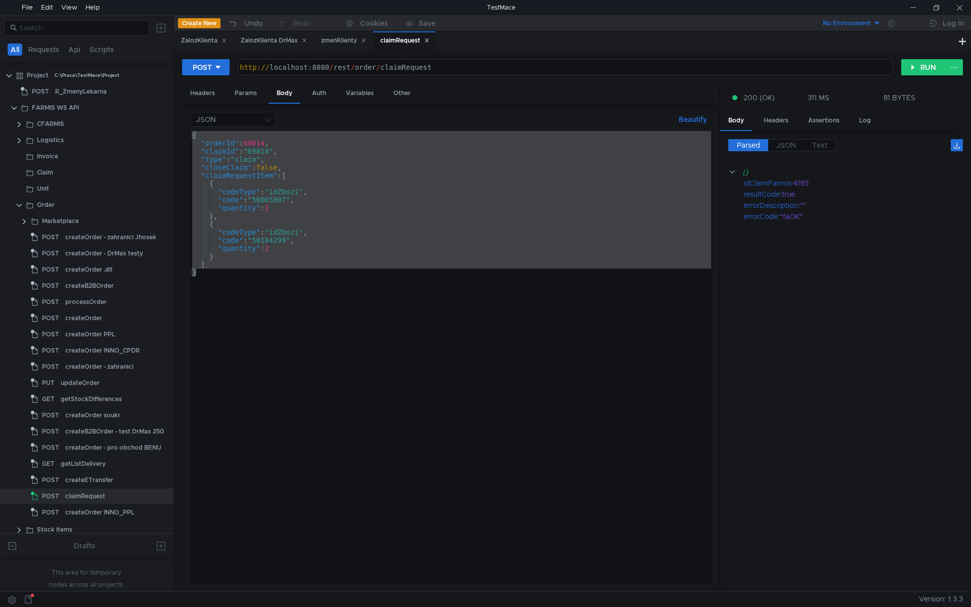
scroll to position [51, 0]
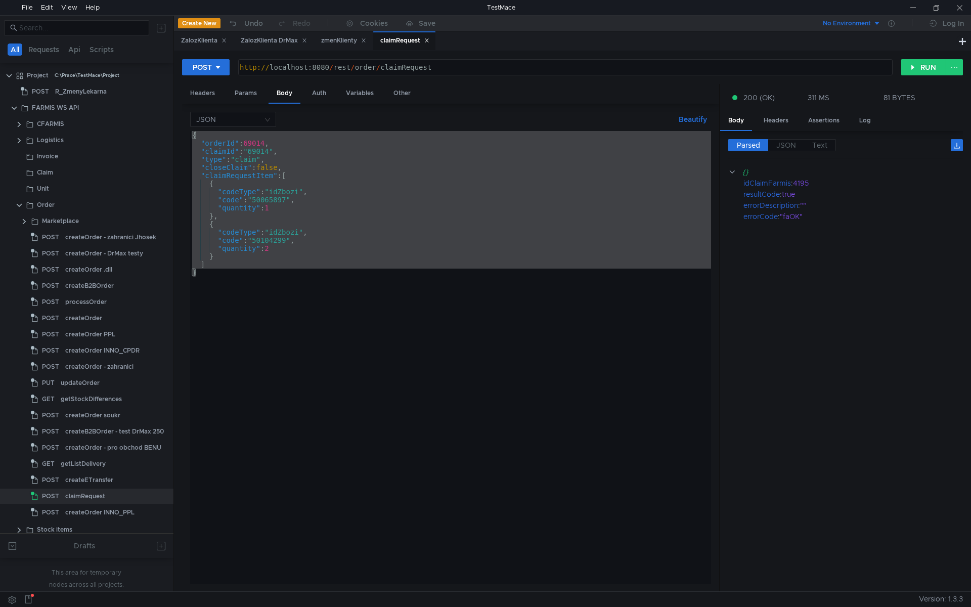
scroll to position [51, 0]
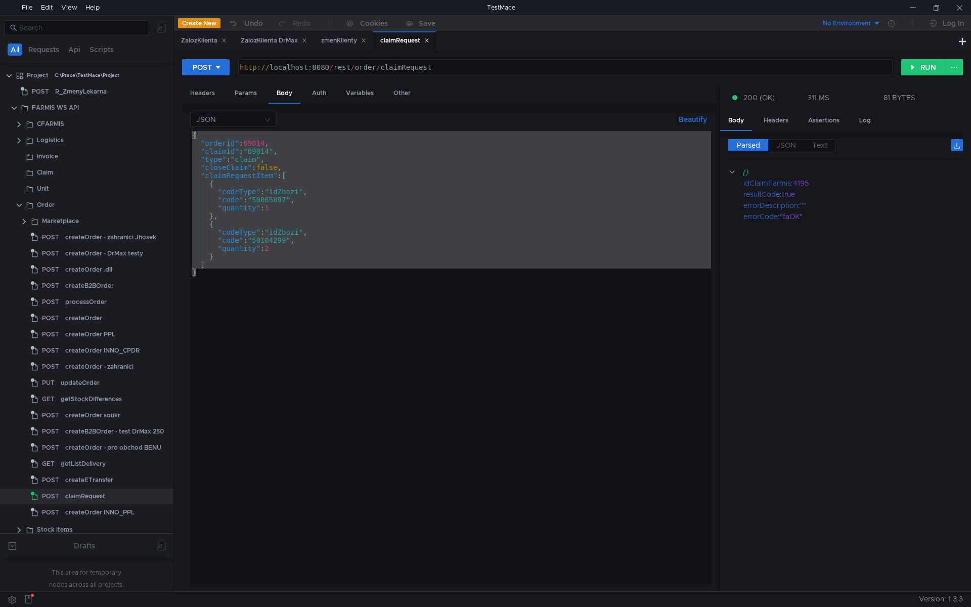
scroll to position [51, 0]
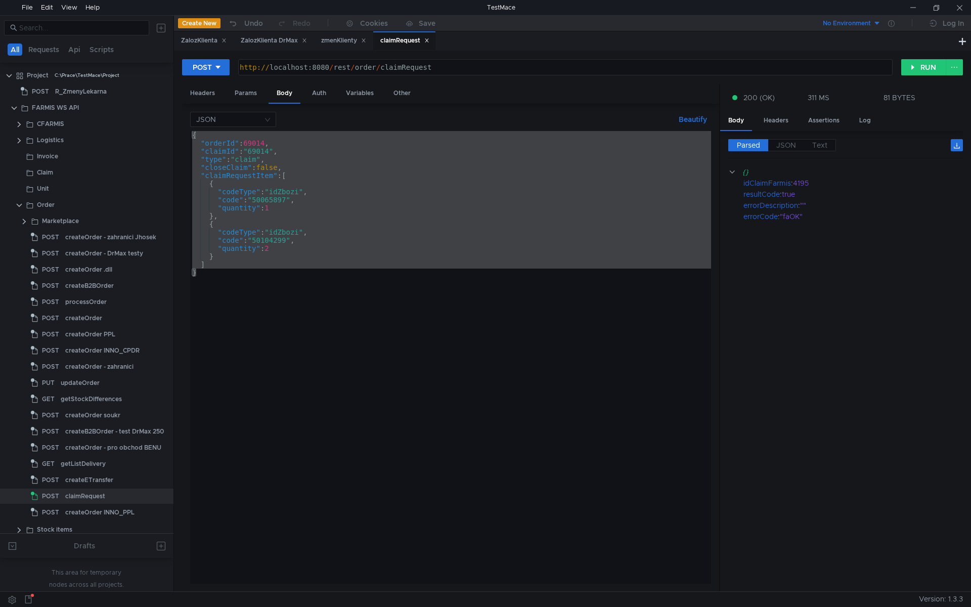
scroll to position [51, 0]
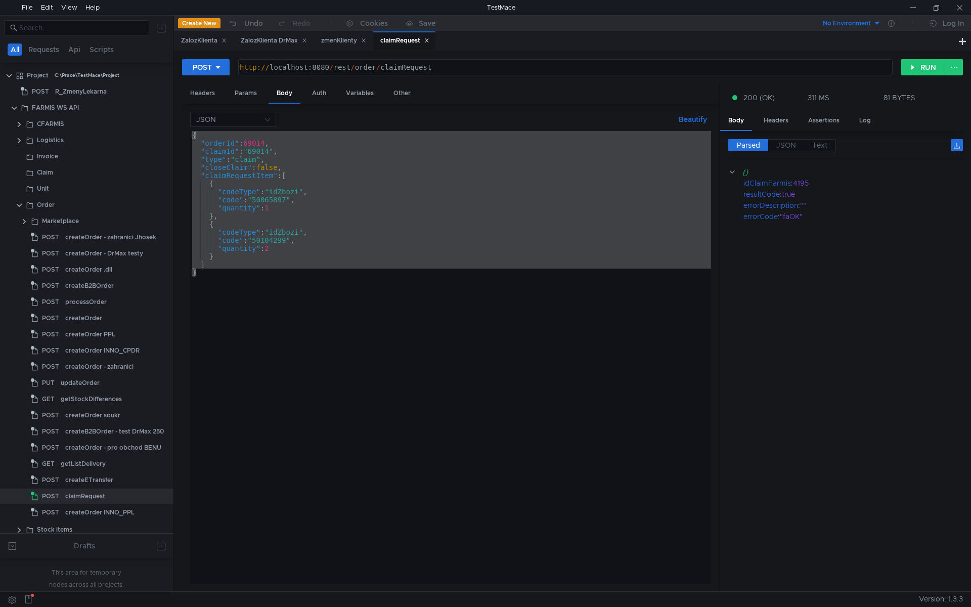
scroll to position [51, 0]
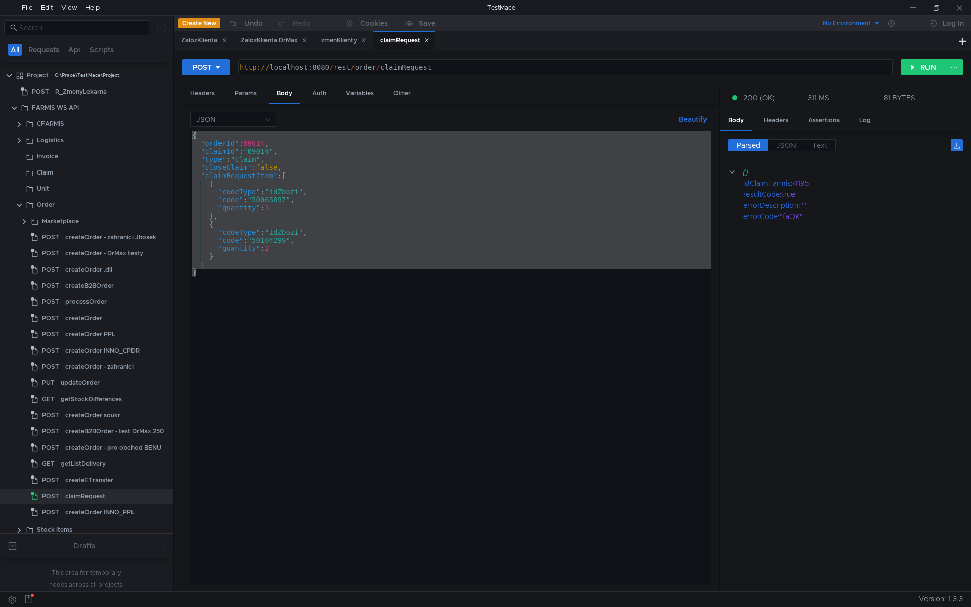
scroll to position [51, 0]
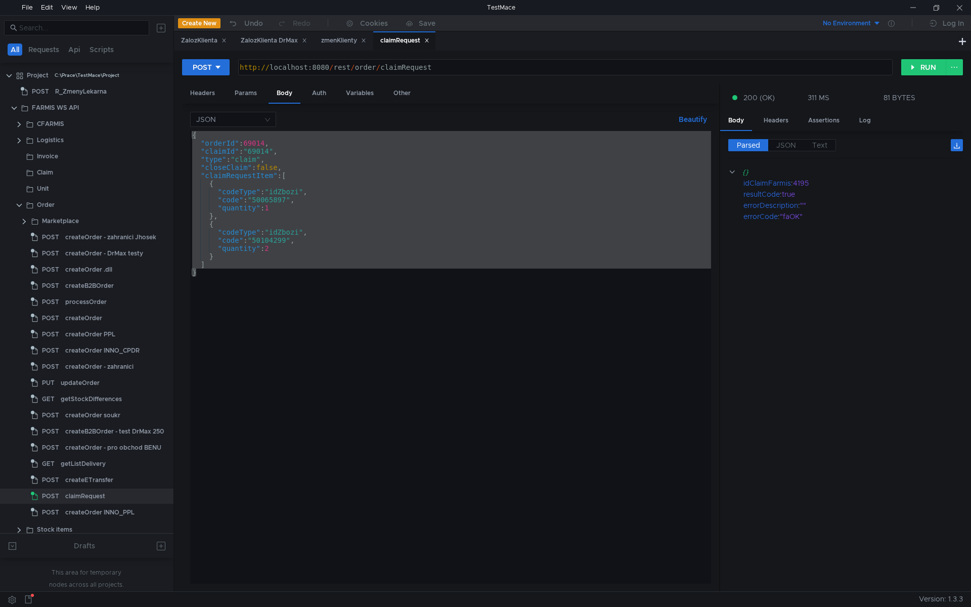
scroll to position [51, 0]
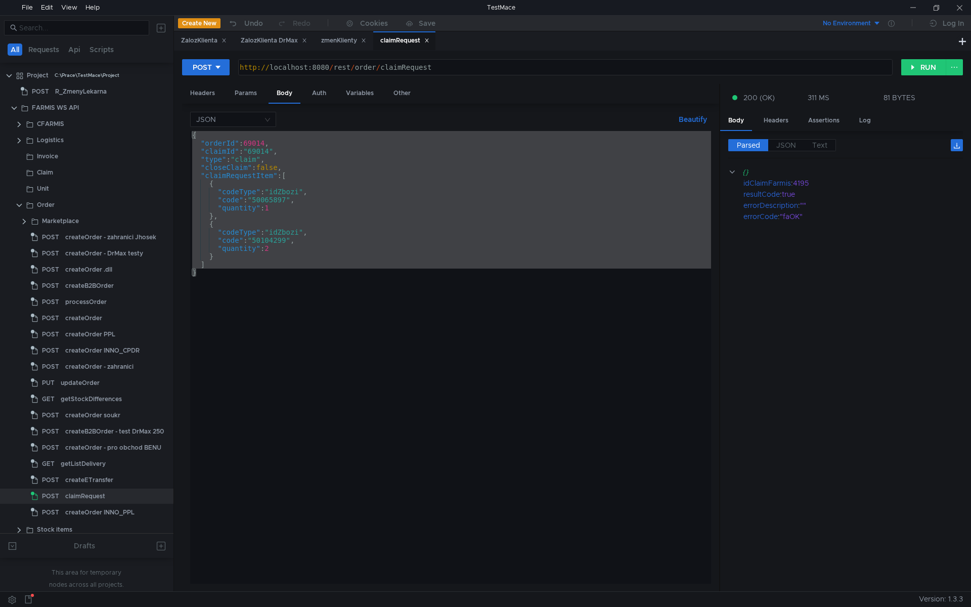
scroll to position [51, 0]
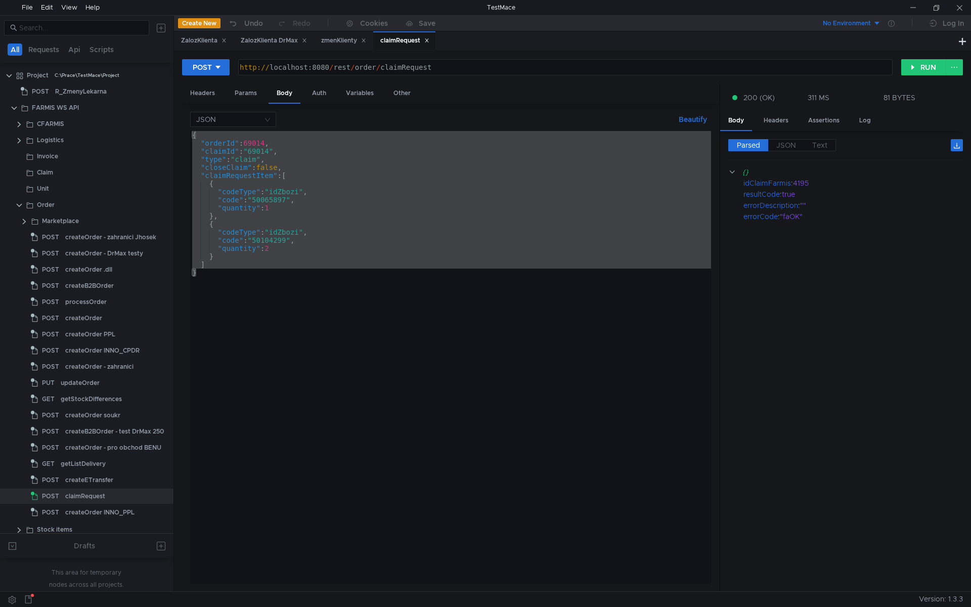
scroll to position [51, 0]
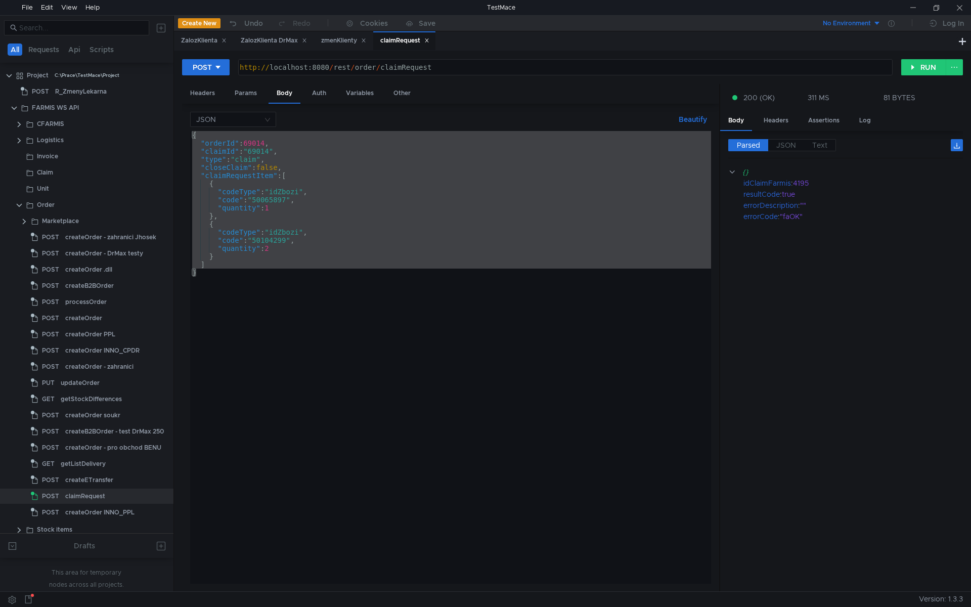
scroll to position [51, 0]
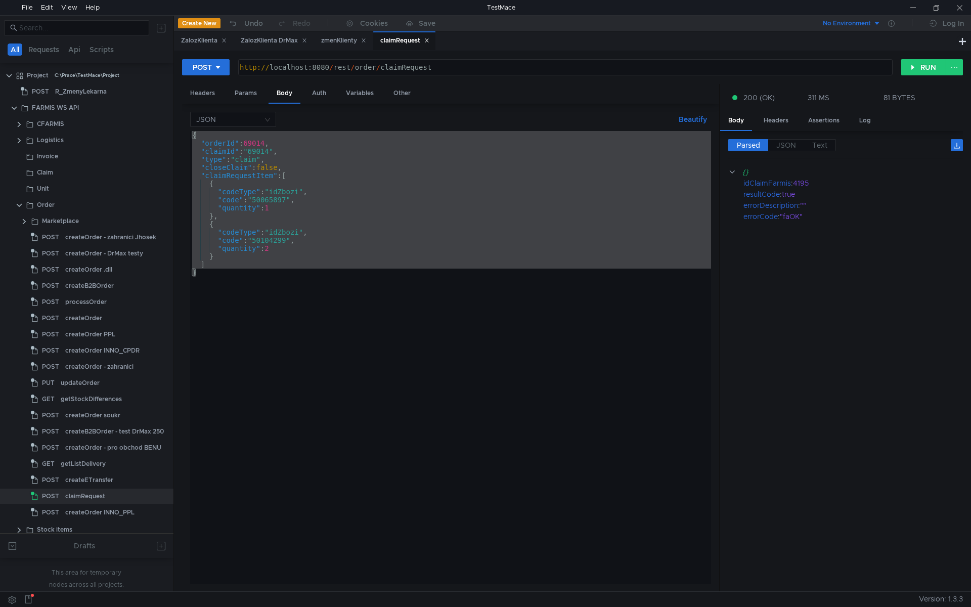
scroll to position [51, 0]
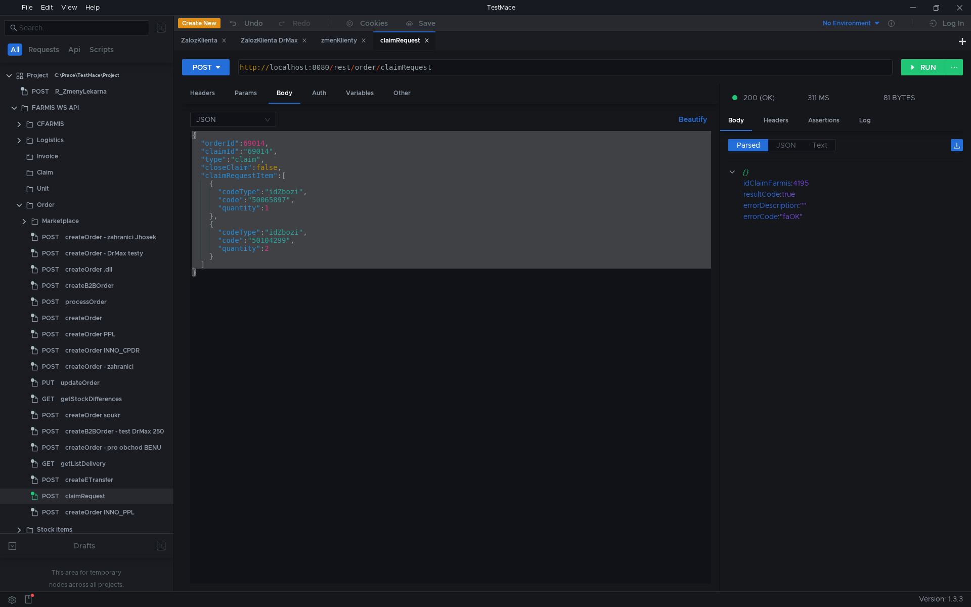
scroll to position [51, 0]
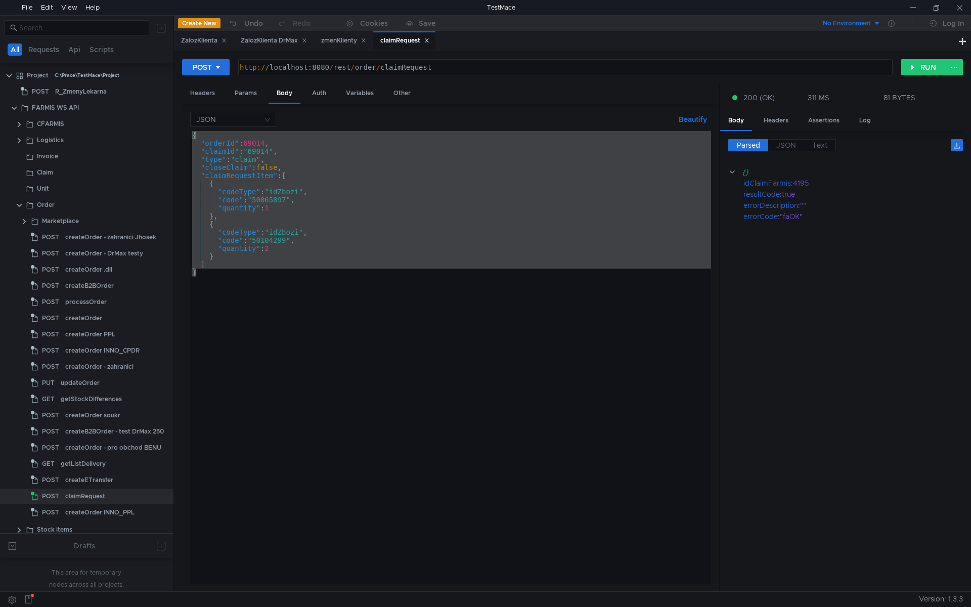
scroll to position [51, 0]
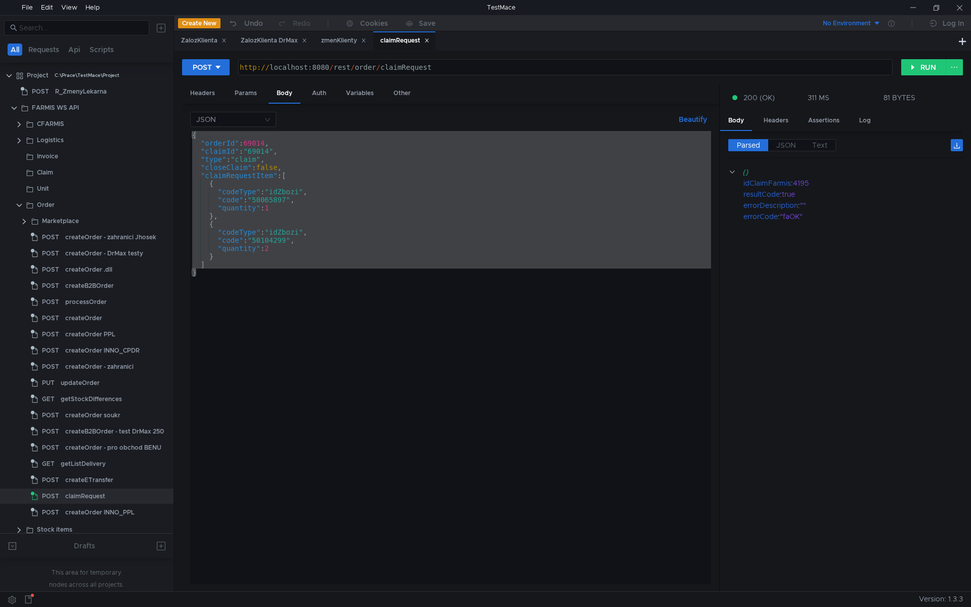
scroll to position [51, 0]
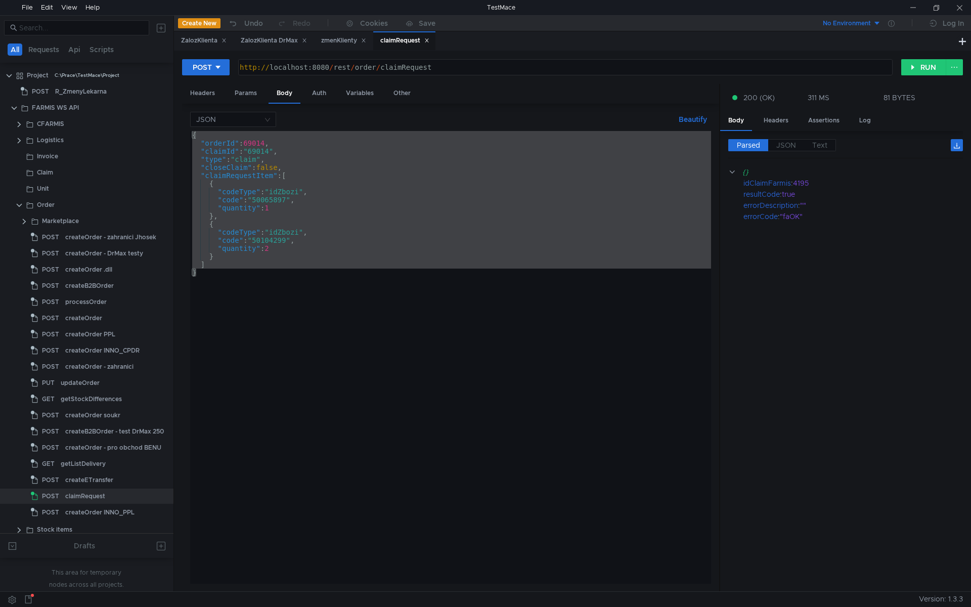
scroll to position [51, 0]
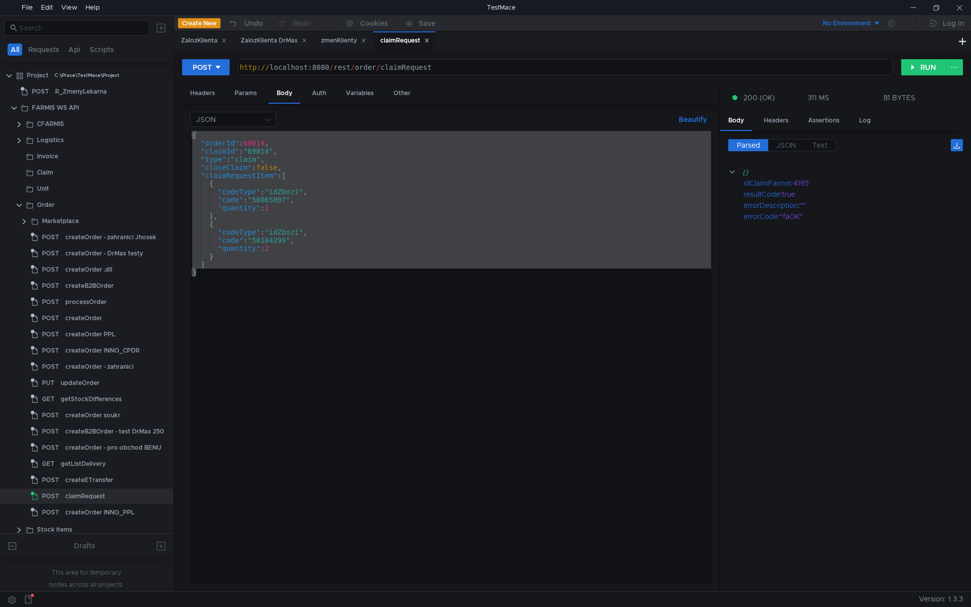
scroll to position [51, 0]
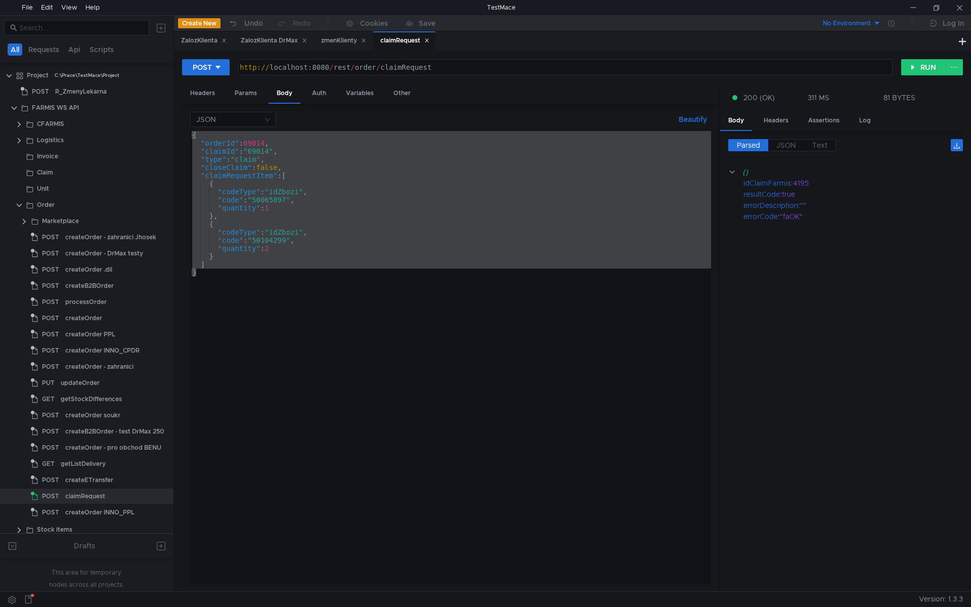
scroll to position [51, 0]
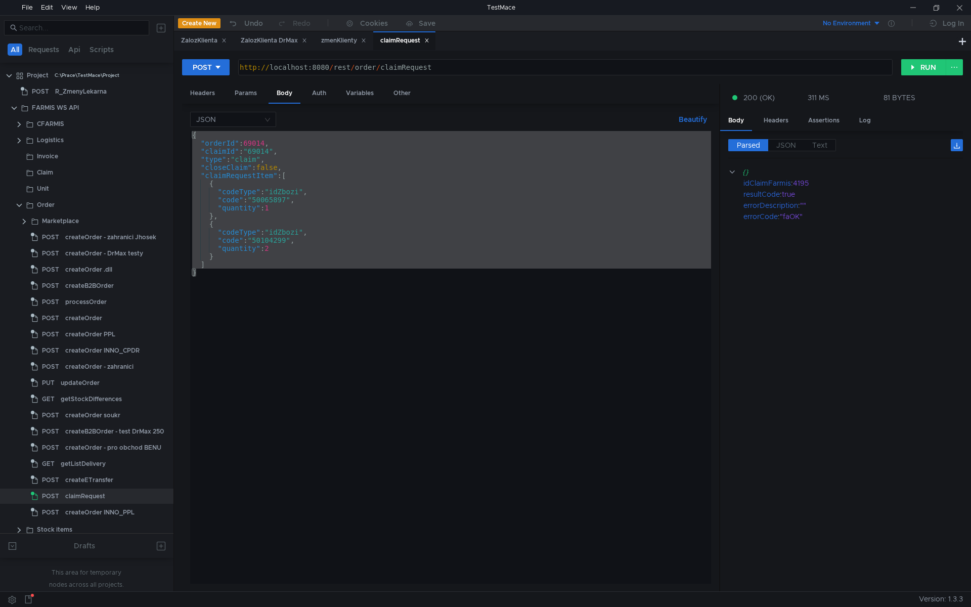
scroll to position [51, 0]
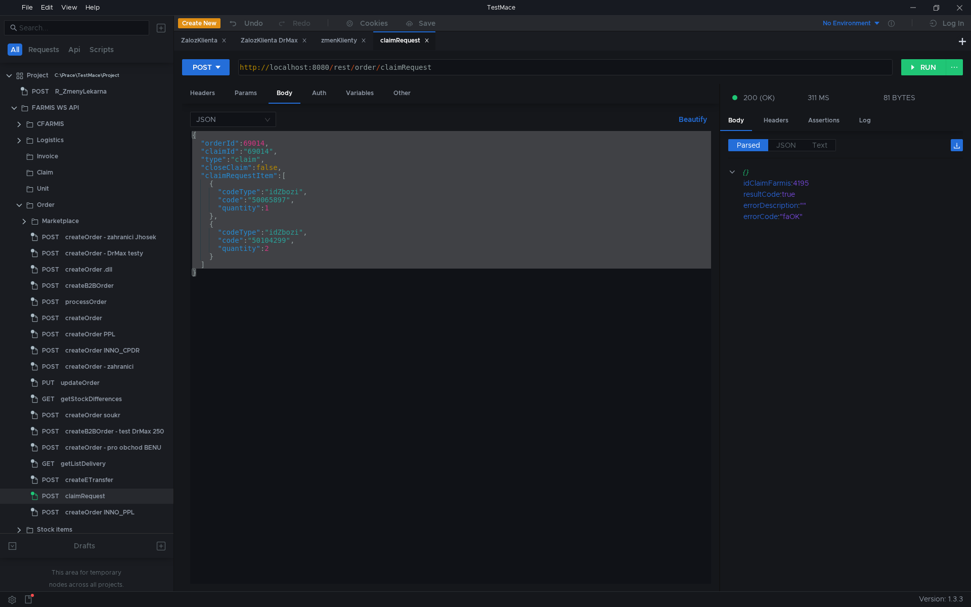
scroll to position [51, 0]
